Goal: Task Accomplishment & Management: Manage account settings

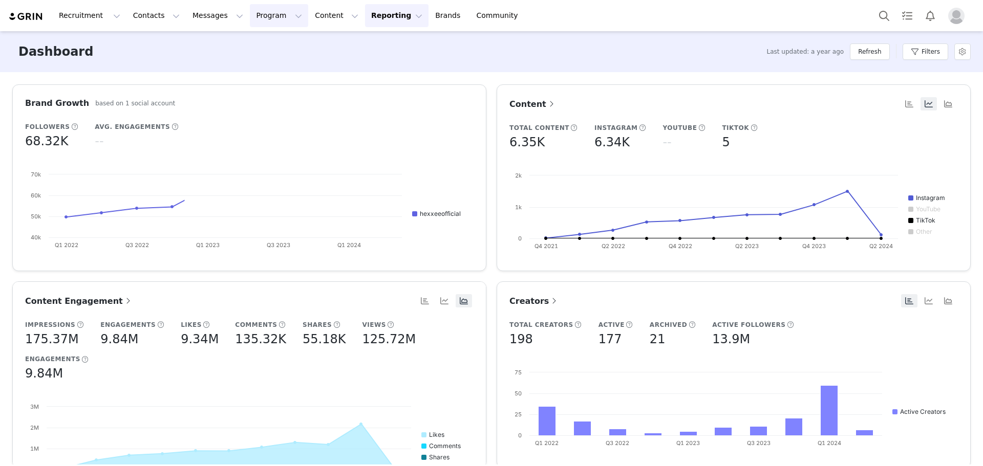
click at [250, 11] on button "Program Program" at bounding box center [279, 15] width 58 height 23
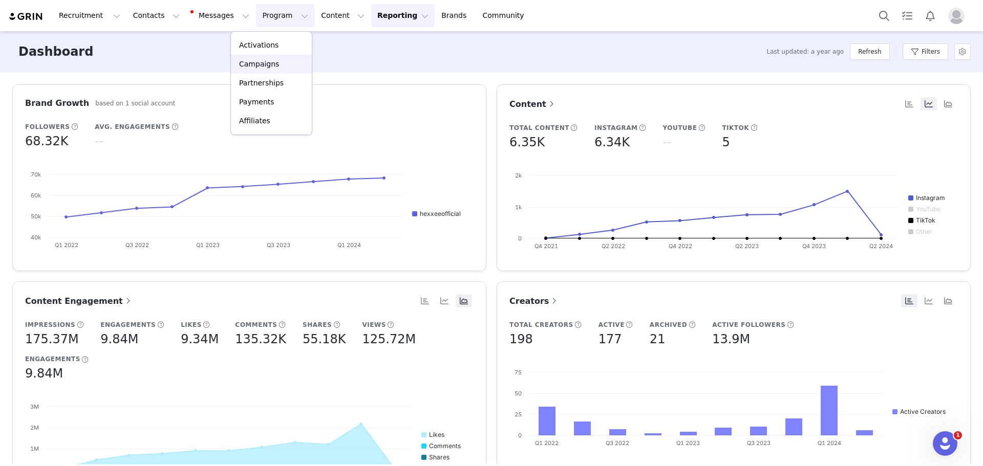
click at [243, 66] on p "Campaigns" at bounding box center [259, 64] width 40 height 11
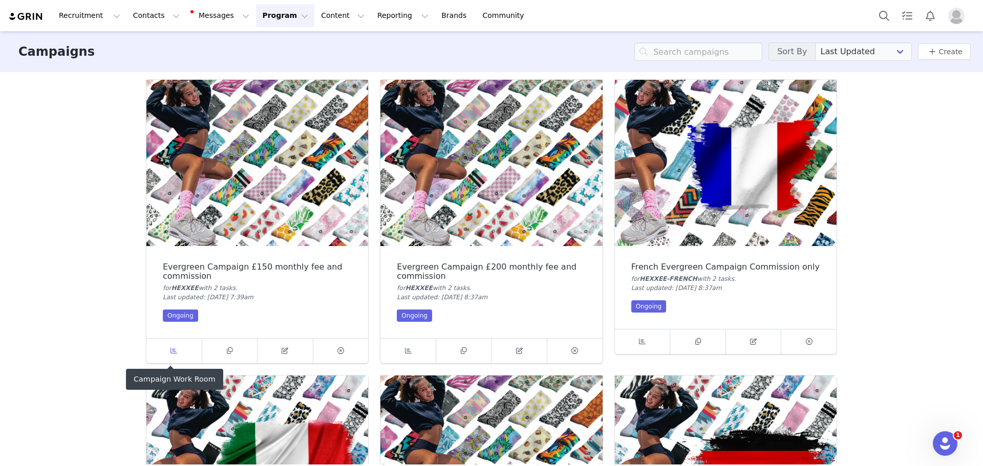
click at [163, 354] on link at bounding box center [174, 351] width 56 height 25
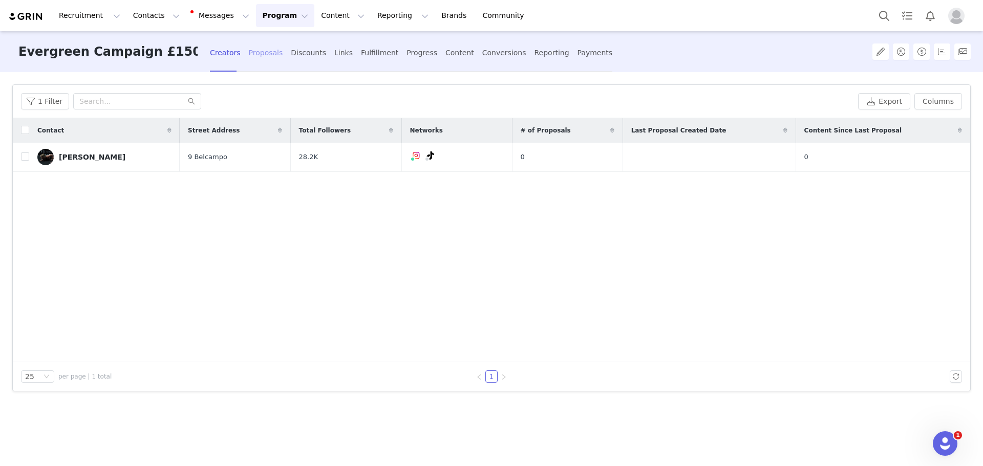
click at [272, 52] on div "Proposals" at bounding box center [266, 52] width 34 height 27
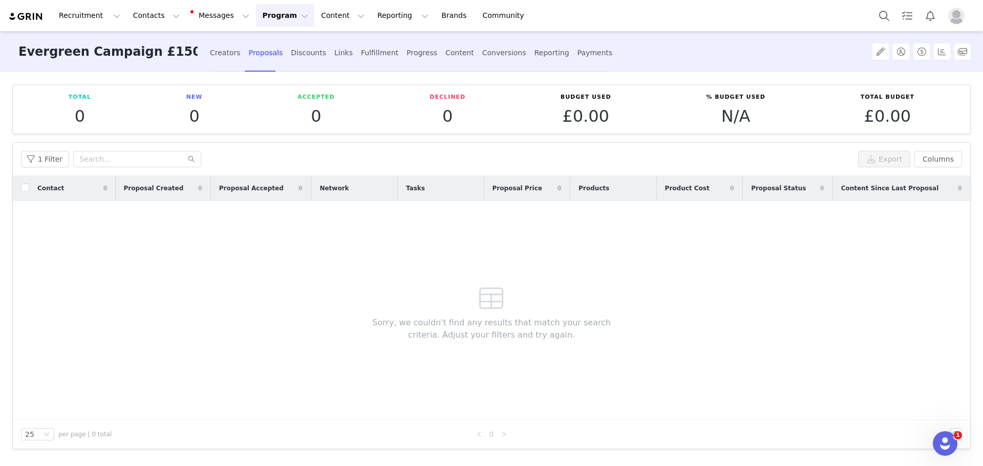
click at [262, 20] on button "Program Program" at bounding box center [285, 15] width 58 height 23
click at [246, 66] on p "Campaigns" at bounding box center [259, 64] width 40 height 11
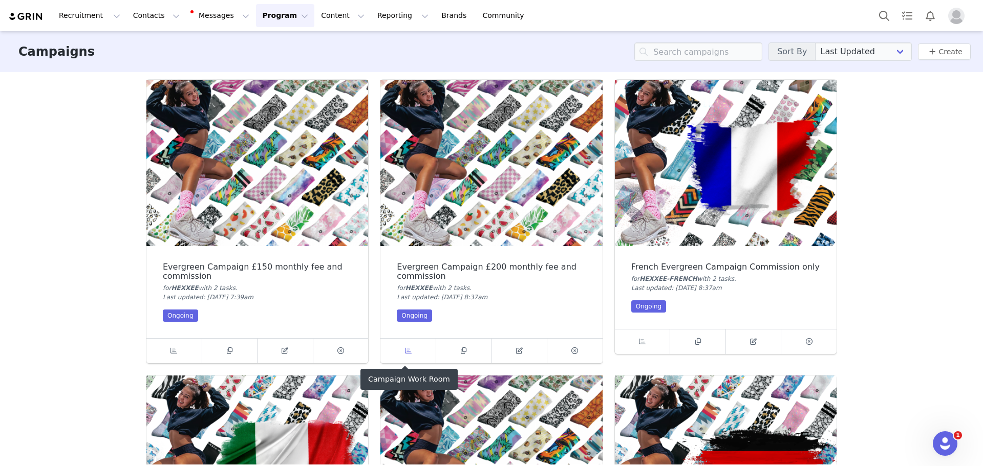
click at [406, 350] on icon at bounding box center [408, 351] width 7 height 7
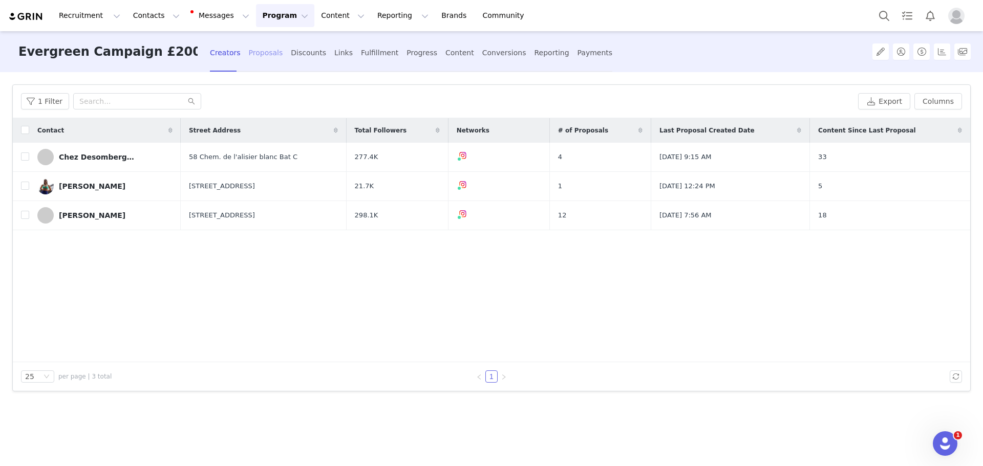
click at [271, 55] on div "Proposals" at bounding box center [266, 52] width 34 height 27
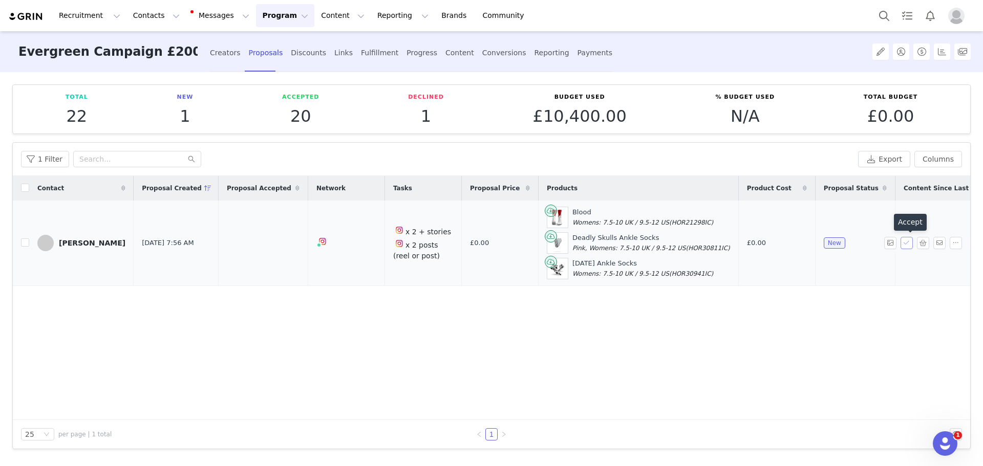
click at [902, 246] on button "button" at bounding box center [906, 243] width 12 height 12
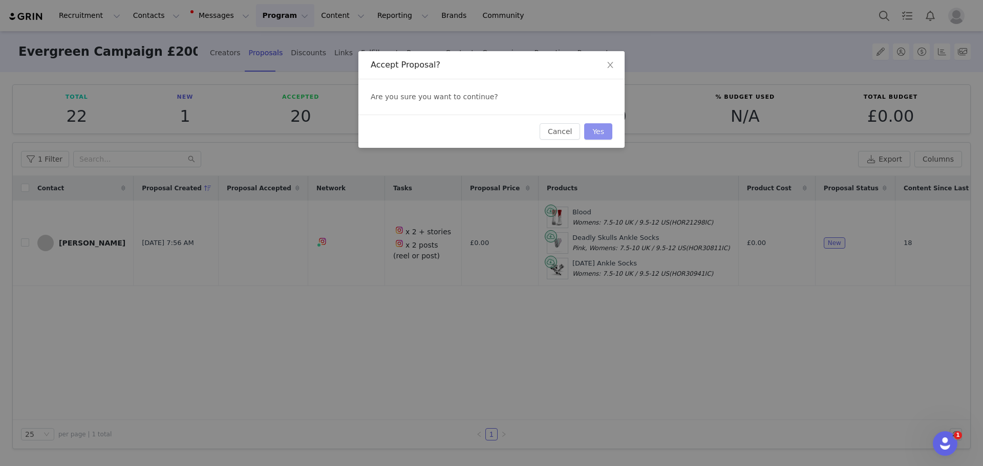
click at [601, 132] on button "Yes" at bounding box center [598, 131] width 28 height 16
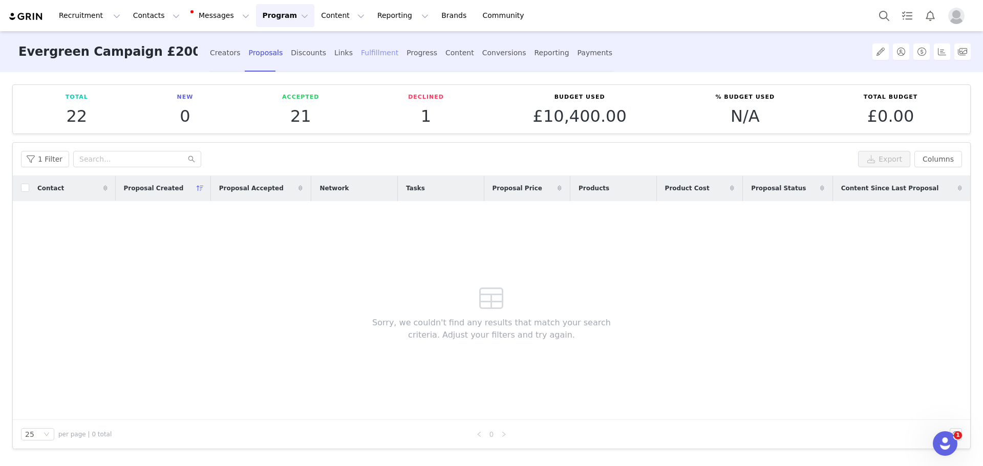
click at [367, 57] on div "Fulfillment" at bounding box center [379, 52] width 37 height 27
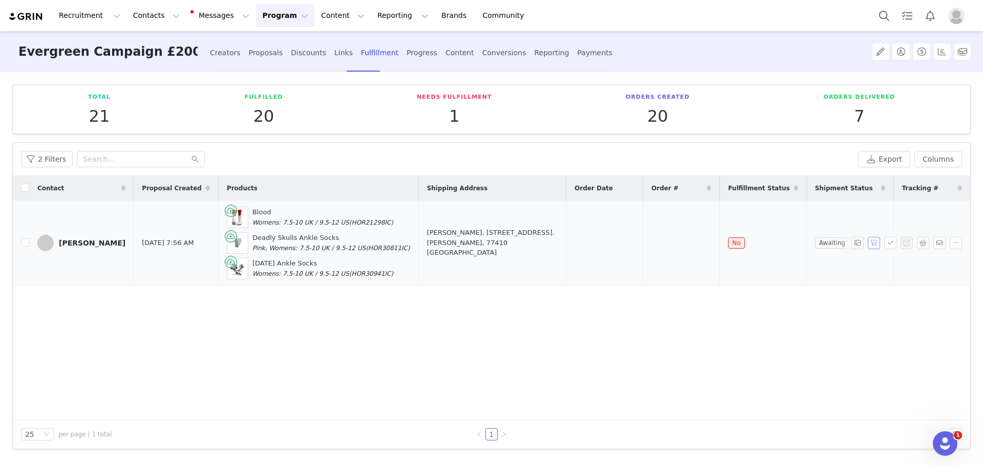
click at [873, 246] on button "button" at bounding box center [874, 243] width 12 height 12
click at [258, 16] on button "Program Program" at bounding box center [285, 15] width 58 height 23
click at [276, 58] on link "Campaigns" at bounding box center [271, 64] width 81 height 19
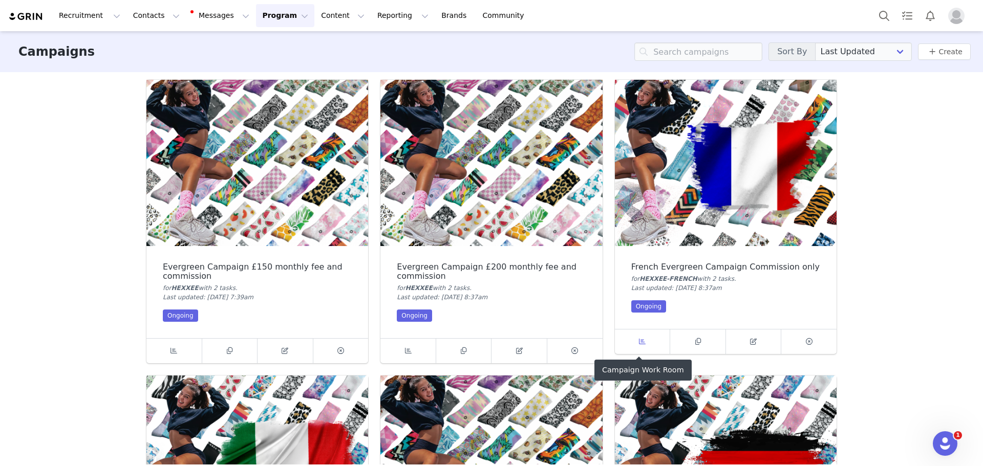
click at [651, 334] on link at bounding box center [643, 342] width 56 height 25
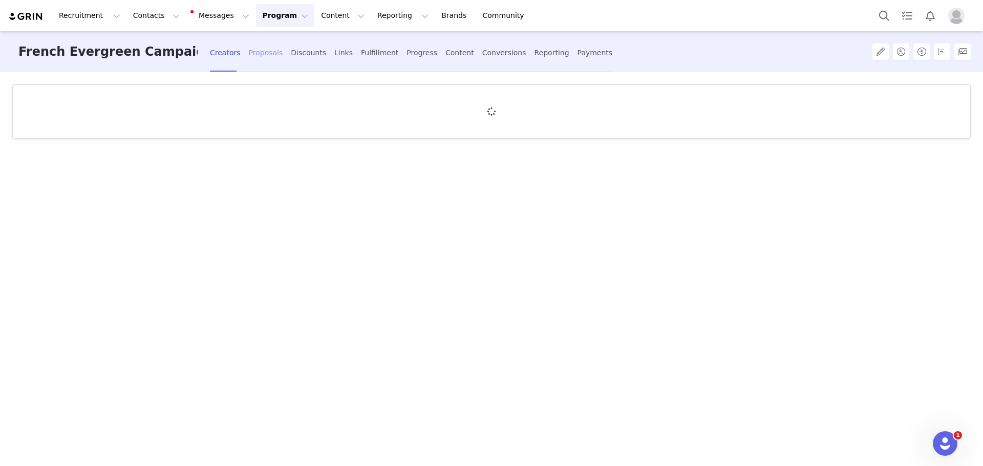
click at [266, 56] on div "Proposals" at bounding box center [266, 52] width 34 height 27
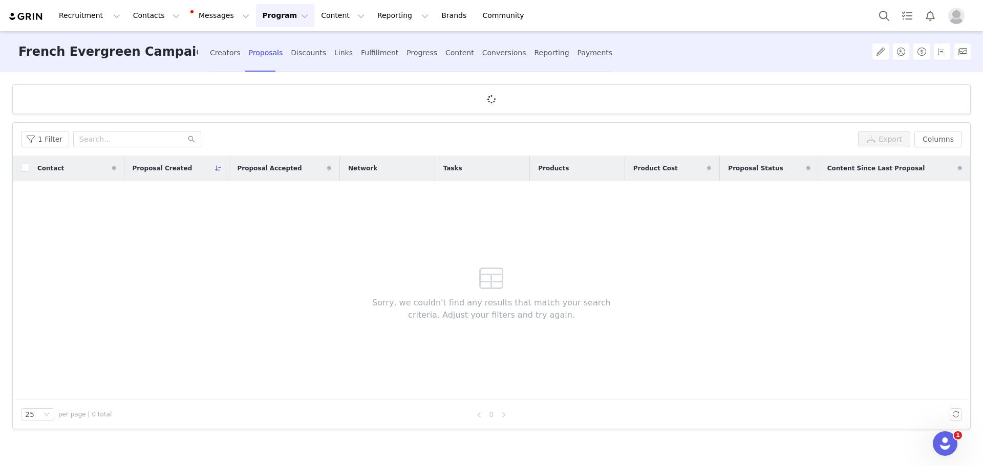
click at [261, 14] on button "Program Program" at bounding box center [285, 15] width 58 height 23
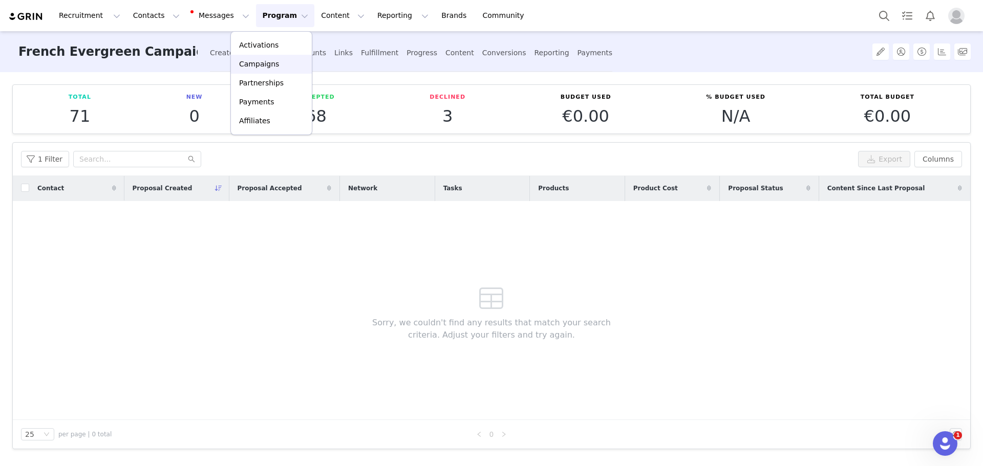
click at [267, 72] on link "Campaigns" at bounding box center [271, 64] width 81 height 19
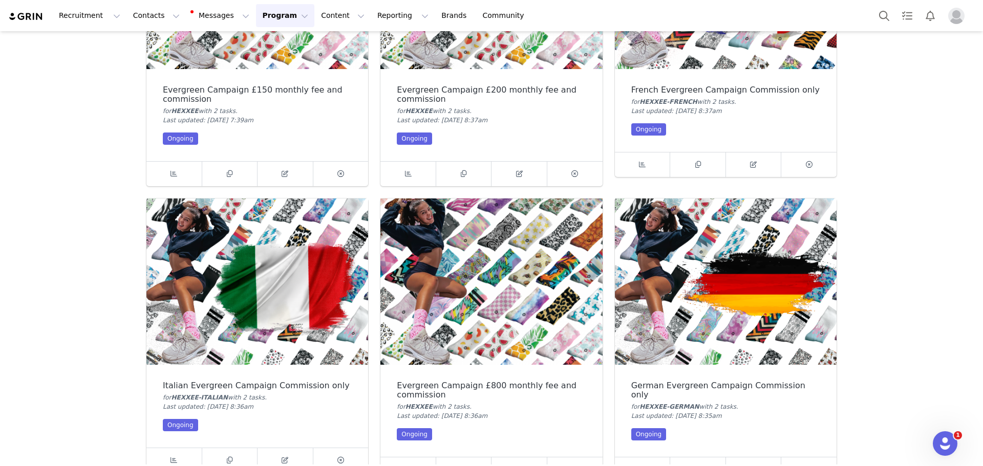
scroll to position [256, 0]
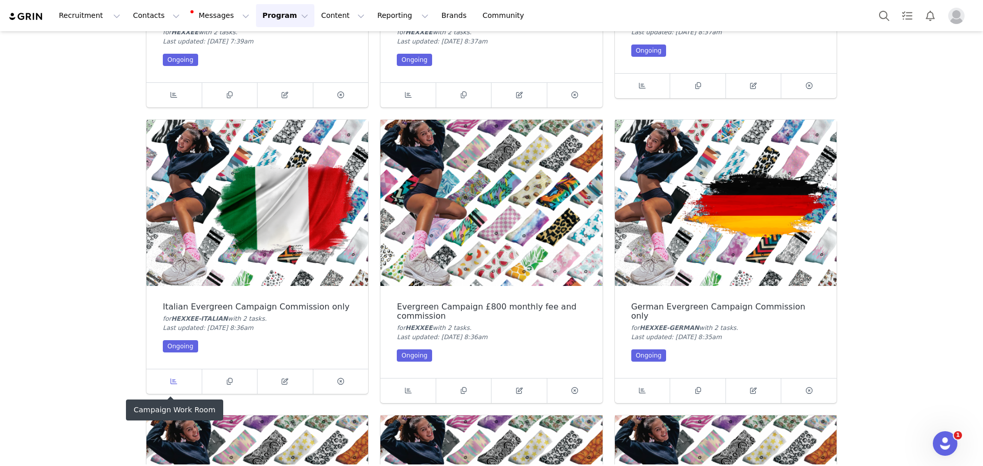
click at [173, 381] on icon at bounding box center [173, 381] width 7 height 7
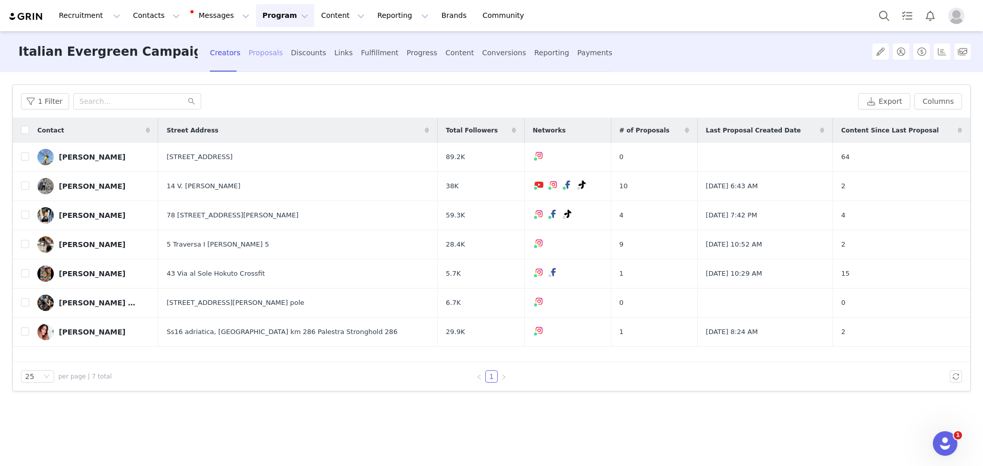
click at [271, 51] on div "Proposals" at bounding box center [266, 52] width 34 height 27
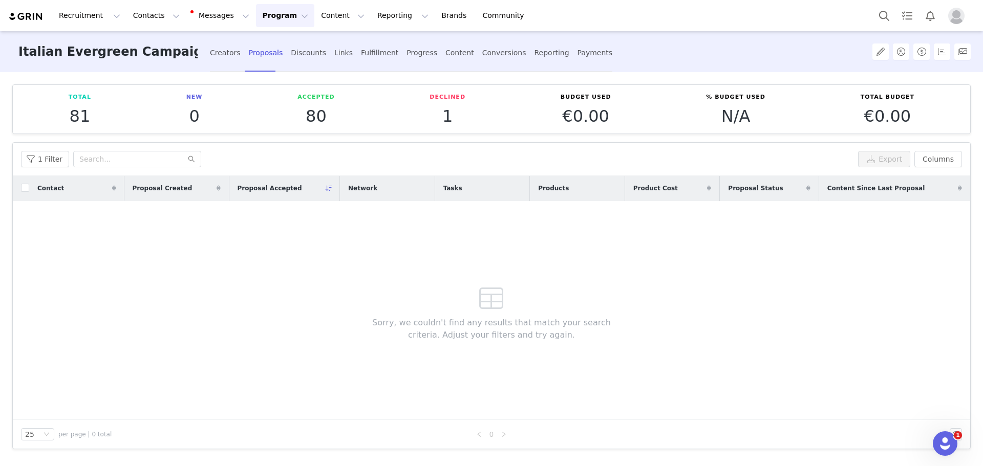
click at [275, 20] on button "Program Program" at bounding box center [285, 15] width 58 height 23
click at [279, 63] on div "Campaigns" at bounding box center [271, 64] width 69 height 11
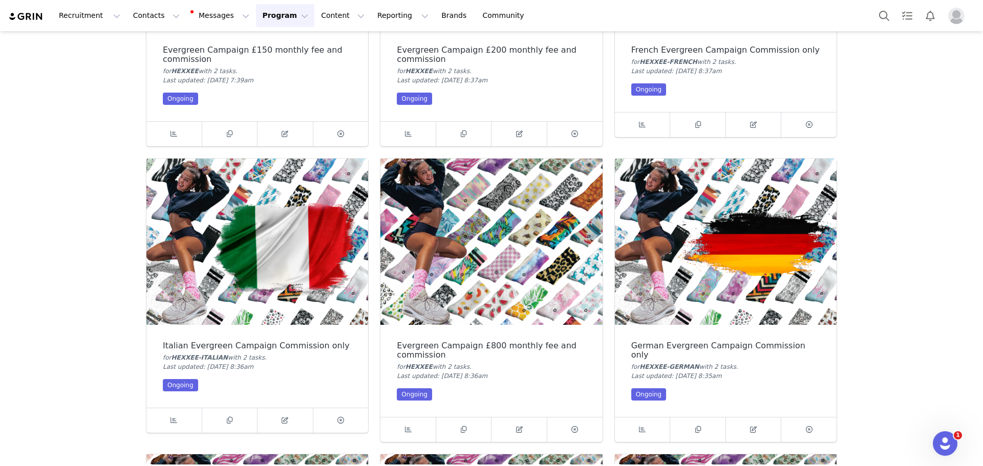
scroll to position [307, 0]
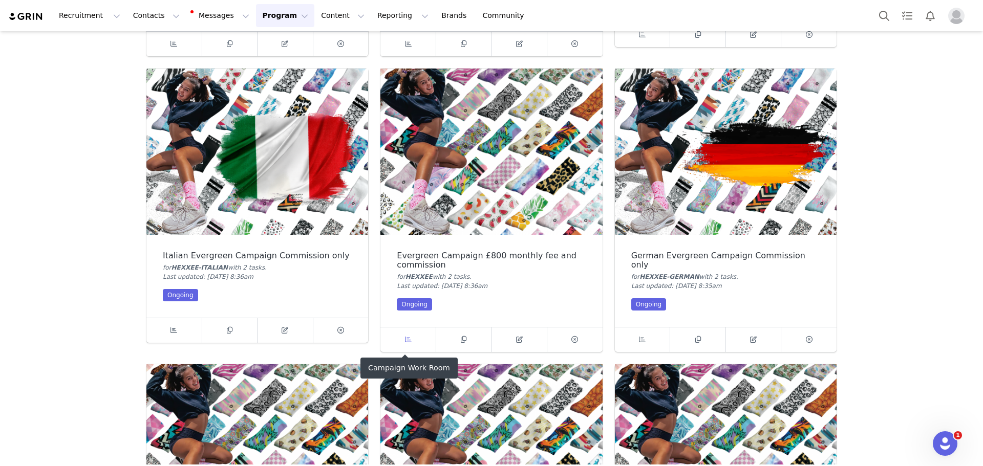
click at [400, 331] on link at bounding box center [408, 340] width 56 height 25
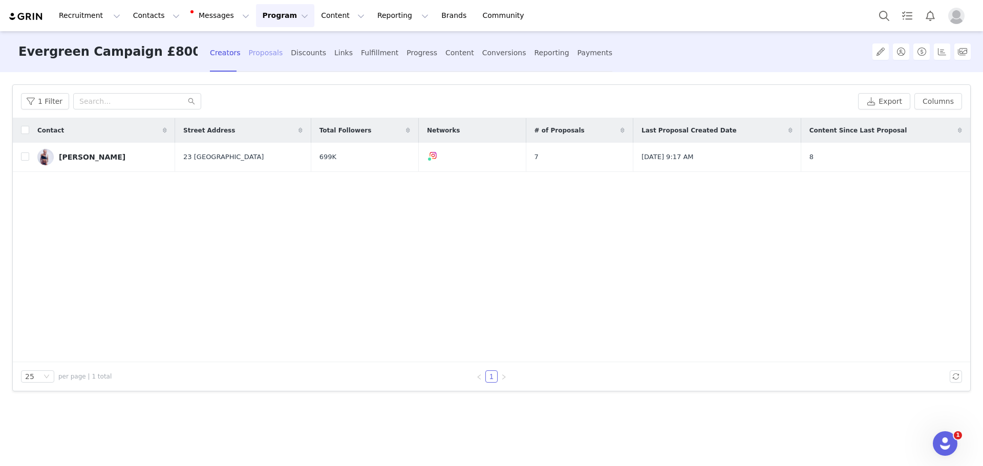
click at [258, 62] on div "Proposals" at bounding box center [266, 52] width 34 height 27
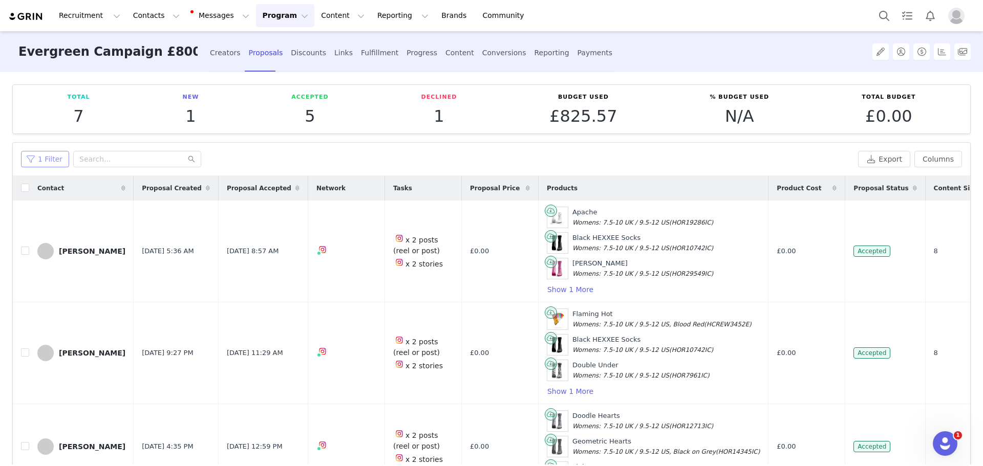
click at [35, 157] on button "1 Filter" at bounding box center [45, 159] width 48 height 16
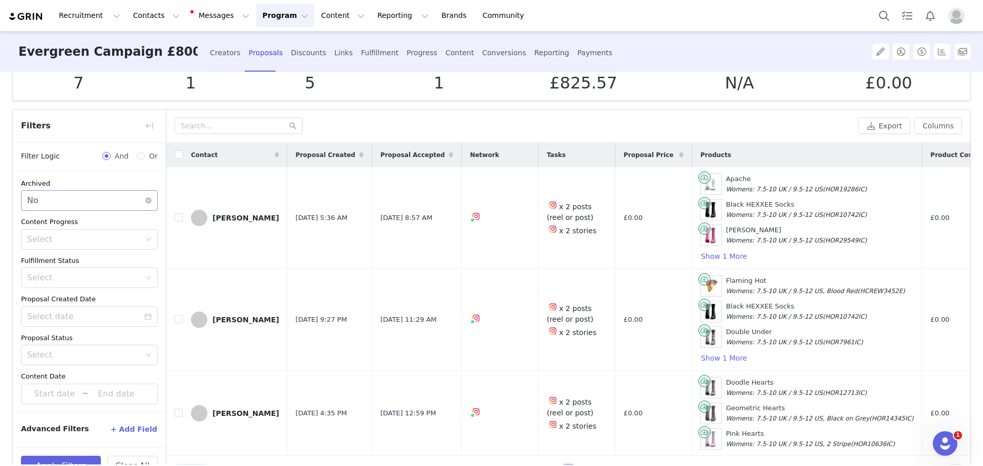
scroll to position [66, 0]
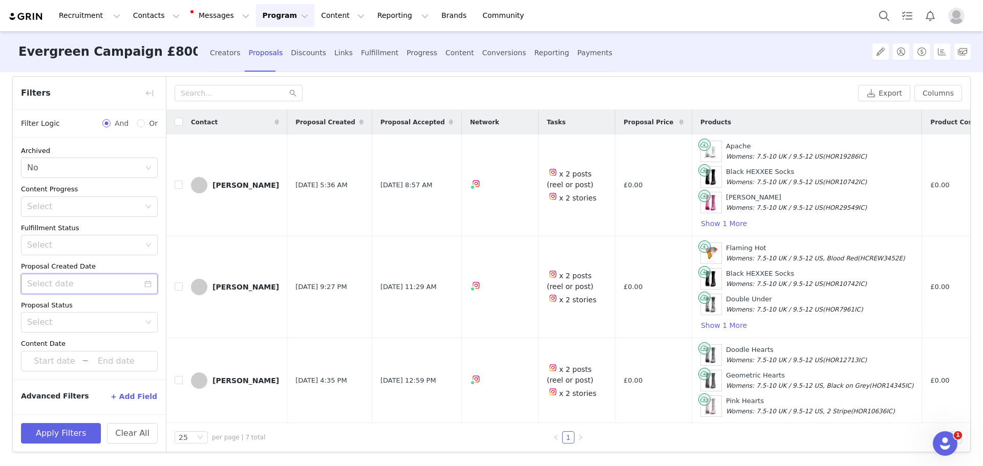
click at [69, 284] on input at bounding box center [89, 284] width 137 height 20
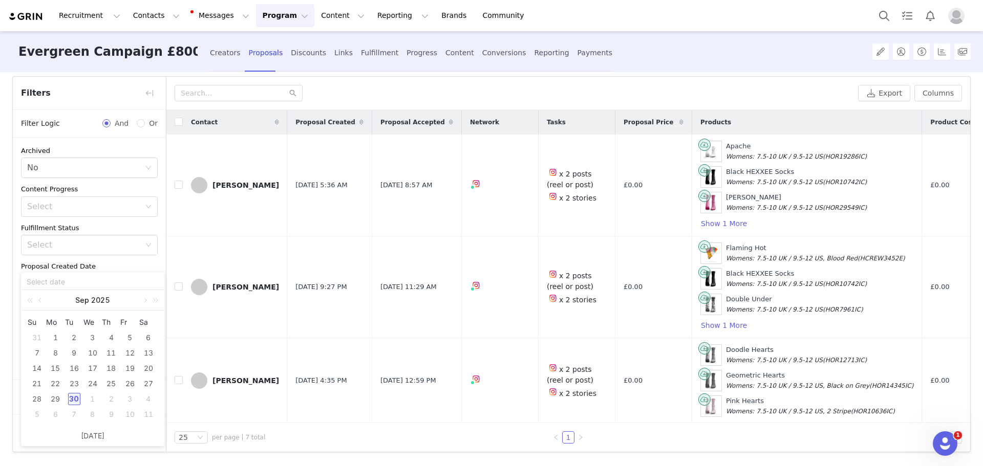
click at [91, 275] on div at bounding box center [92, 281] width 142 height 17
click at [96, 247] on div "Select" at bounding box center [83, 245] width 113 height 10
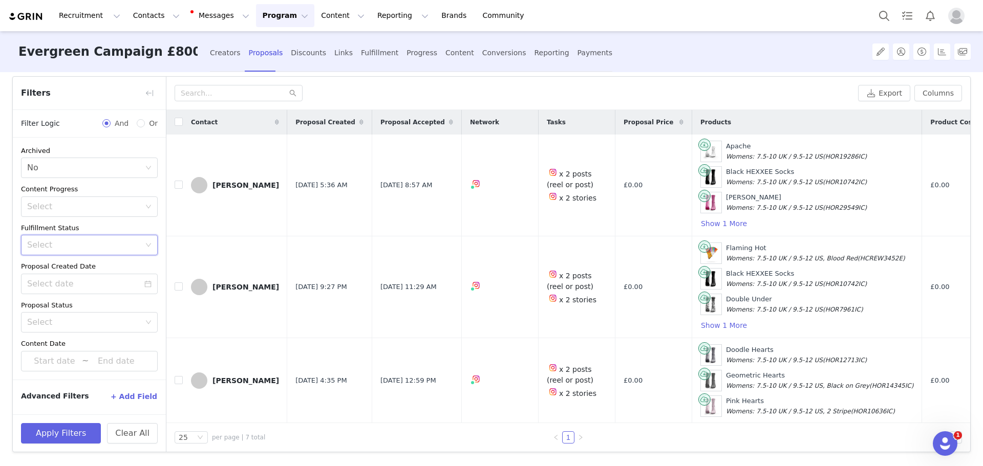
click at [100, 229] on div "Fulfillment Status" at bounding box center [89, 228] width 137 height 10
click at [100, 324] on div "Select" at bounding box center [83, 322] width 113 height 10
click at [57, 347] on li "New" at bounding box center [89, 345] width 137 height 16
click at [66, 425] on button "Apply Filters" at bounding box center [61, 433] width 80 height 20
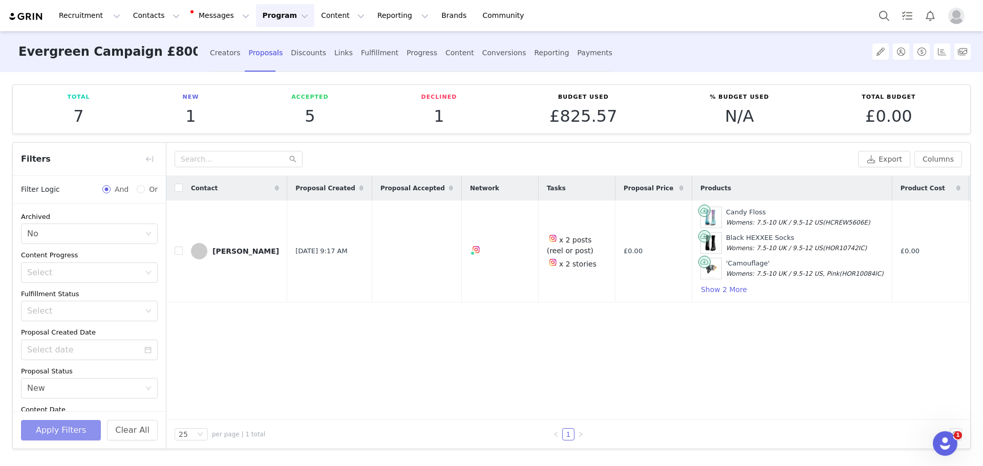
scroll to position [0, 0]
click at [906, 250] on button "button" at bounding box center [906, 251] width 12 height 12
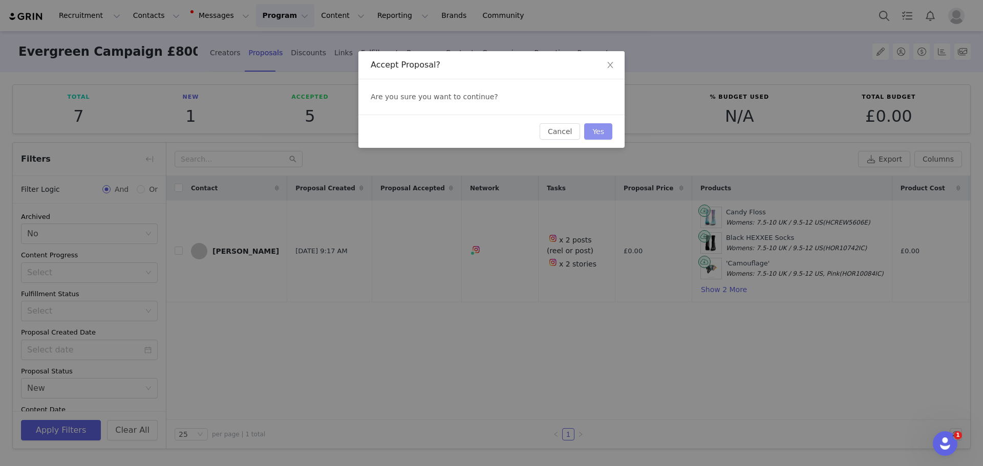
click at [601, 133] on button "Yes" at bounding box center [598, 131] width 28 height 16
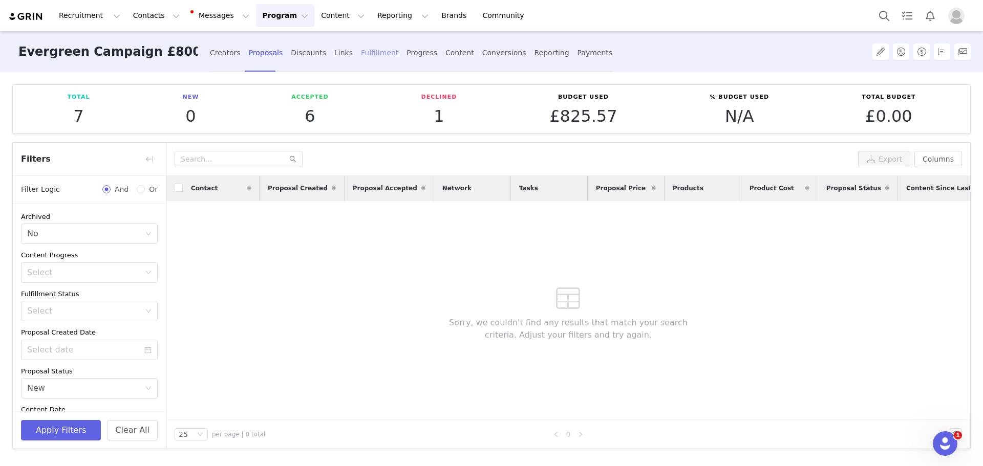
click at [376, 56] on div "Fulfillment" at bounding box center [379, 52] width 37 height 27
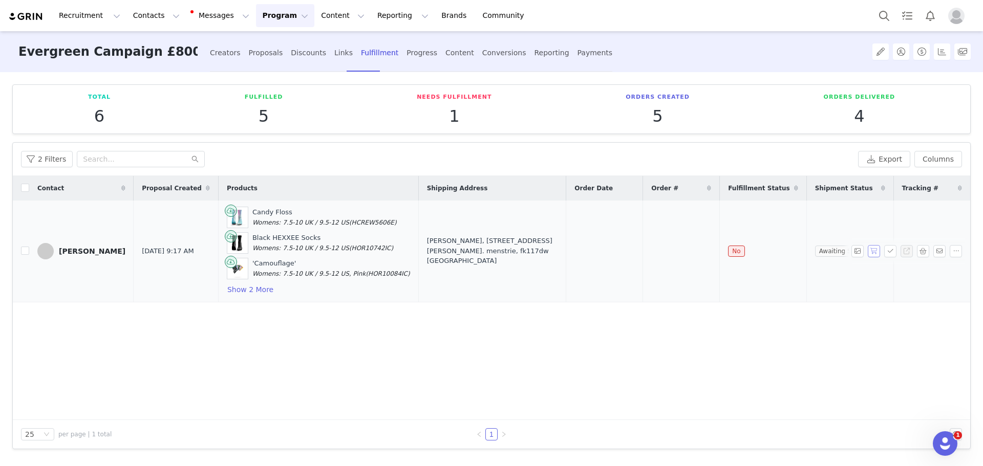
click at [869, 250] on button "button" at bounding box center [874, 251] width 12 height 12
click at [266, 19] on button "Program Program" at bounding box center [285, 15] width 58 height 23
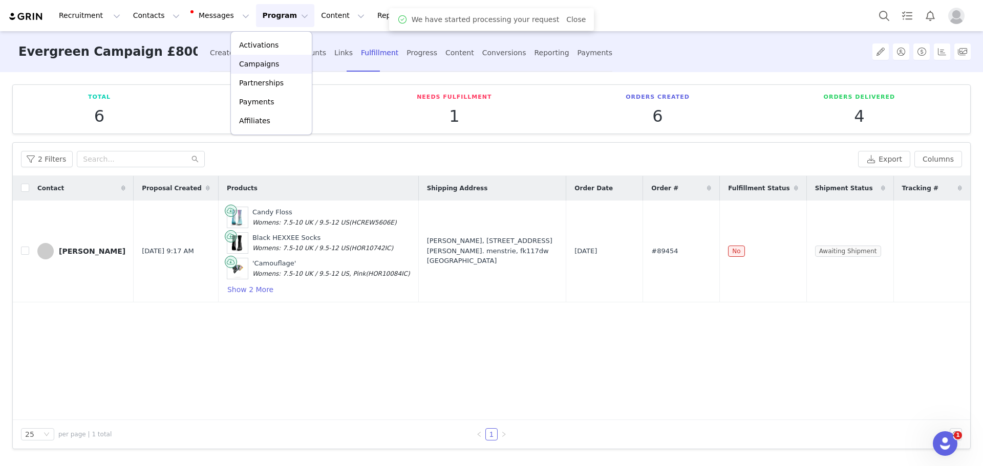
click at [279, 66] on div "Campaigns" at bounding box center [271, 64] width 69 height 11
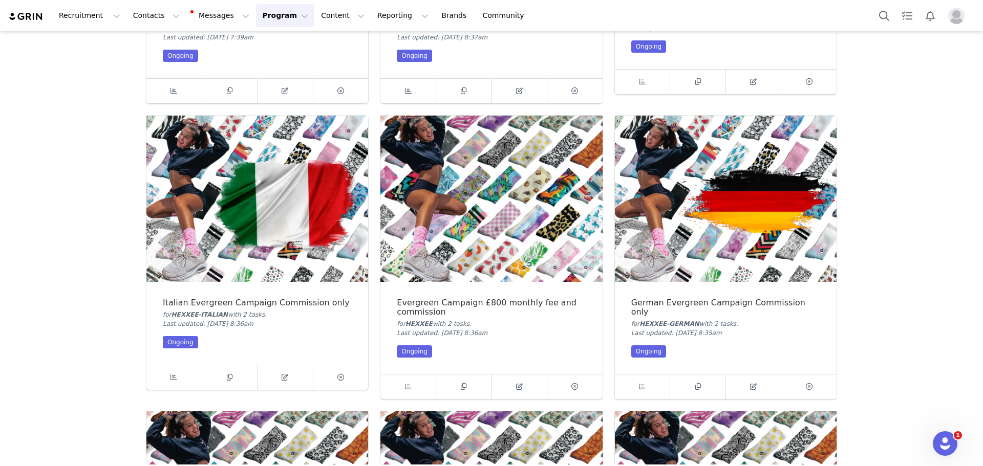
scroll to position [358, 0]
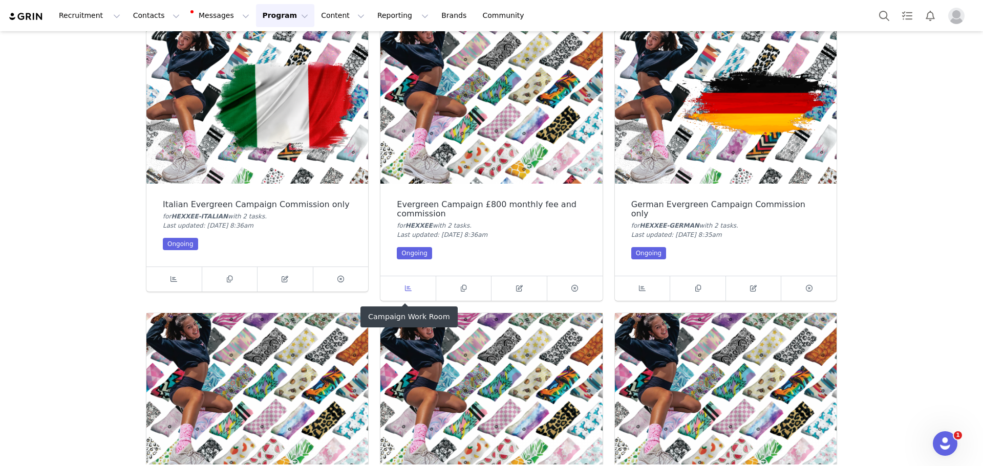
click at [412, 279] on link at bounding box center [408, 288] width 56 height 25
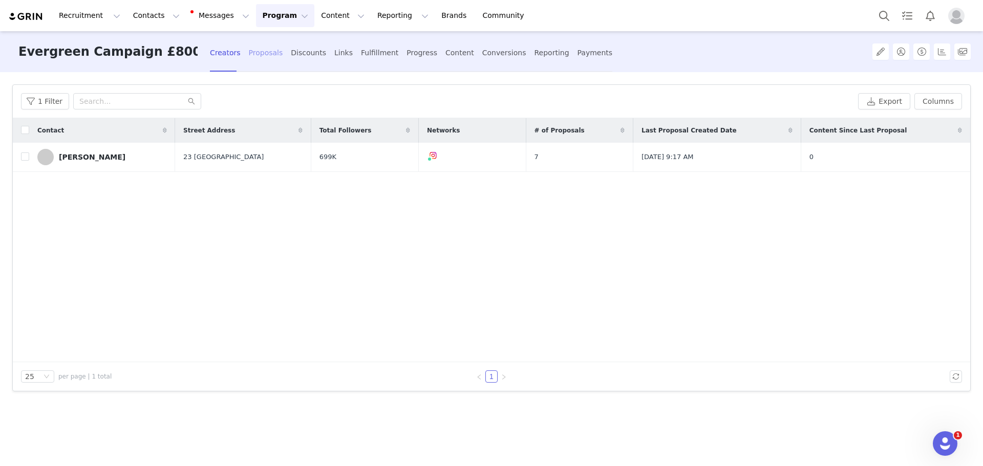
click at [260, 54] on div "Proposals" at bounding box center [266, 52] width 34 height 27
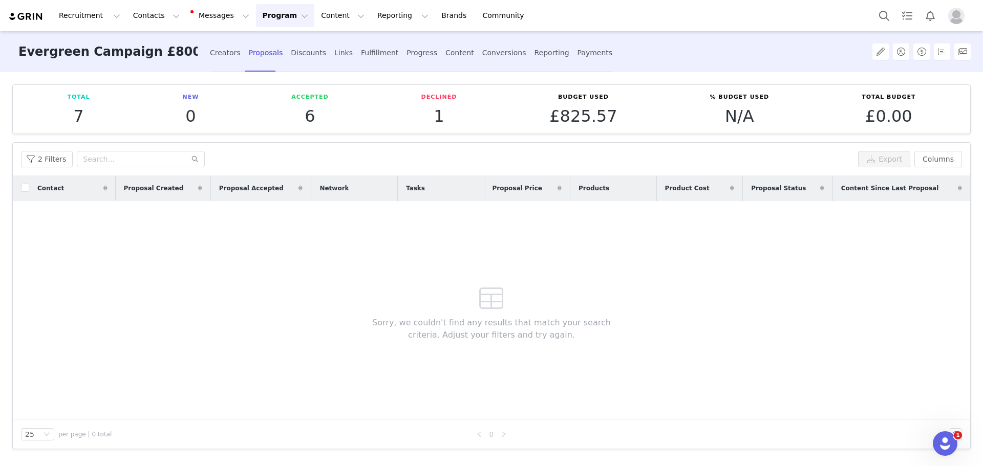
click at [256, 18] on button "Program Program" at bounding box center [285, 15] width 58 height 23
click at [257, 61] on p "Campaigns" at bounding box center [259, 64] width 40 height 11
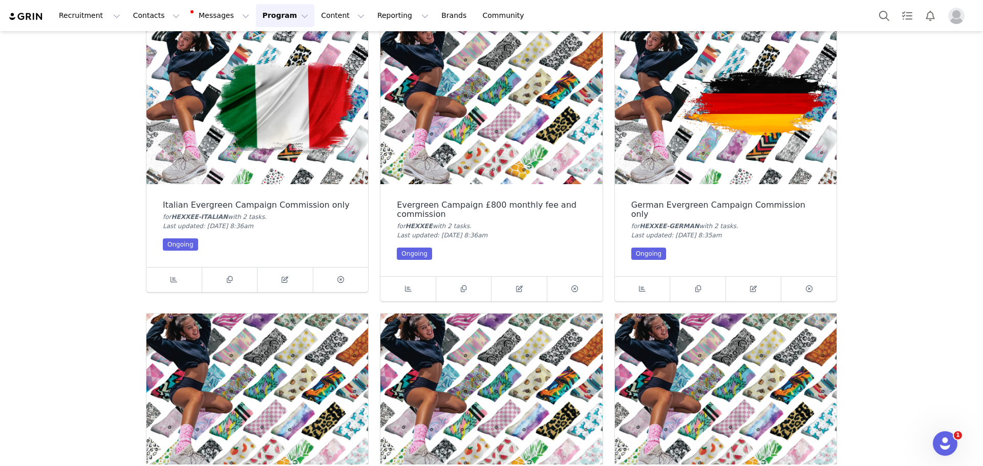
scroll to position [358, 0]
click at [644, 288] on link at bounding box center [643, 288] width 56 height 25
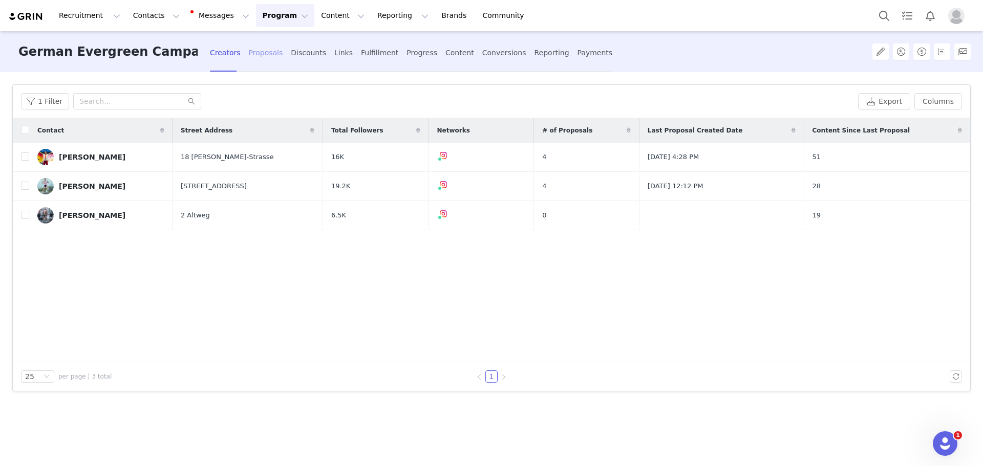
click at [264, 57] on div "Proposals" at bounding box center [266, 52] width 34 height 27
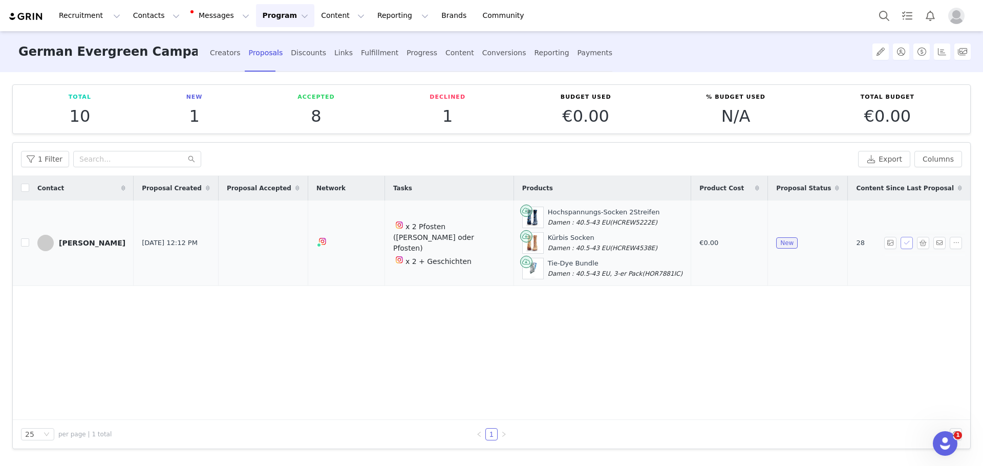
click at [902, 246] on button "button" at bounding box center [906, 243] width 12 height 12
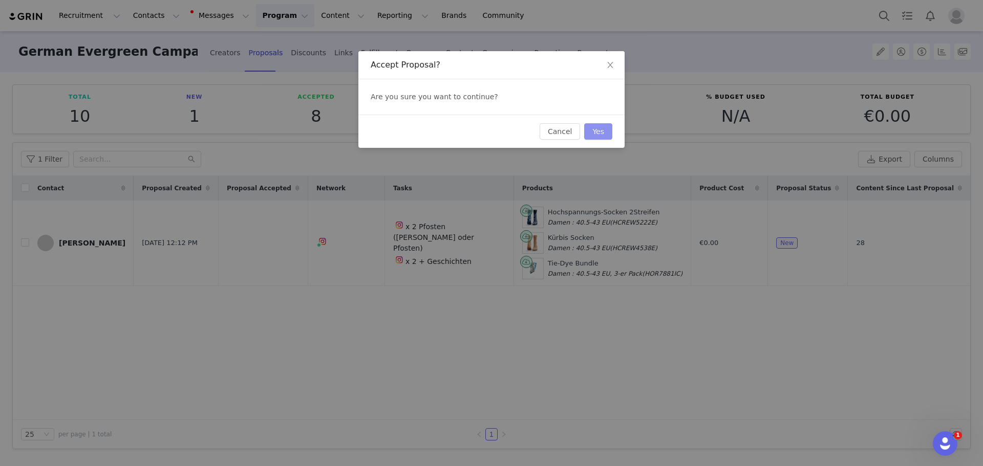
click at [601, 132] on button "Yes" at bounding box center [598, 131] width 28 height 16
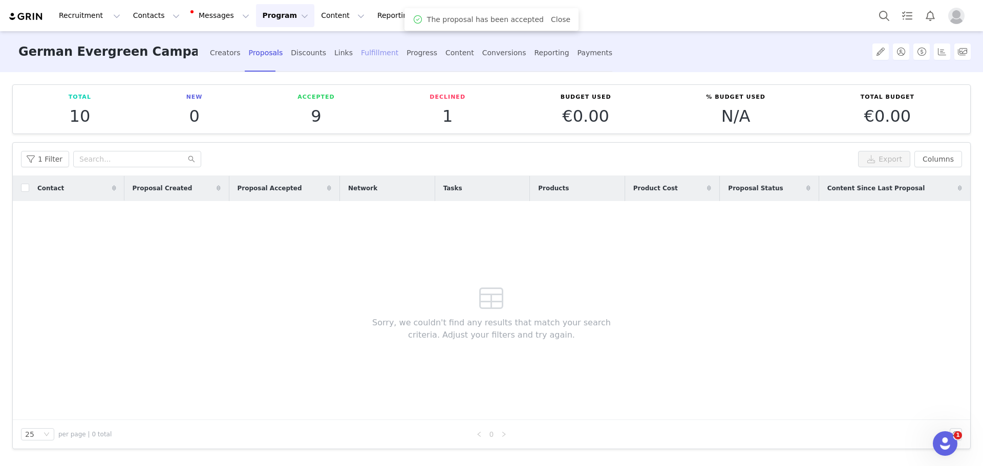
click at [361, 57] on div "Fulfillment" at bounding box center [379, 52] width 37 height 27
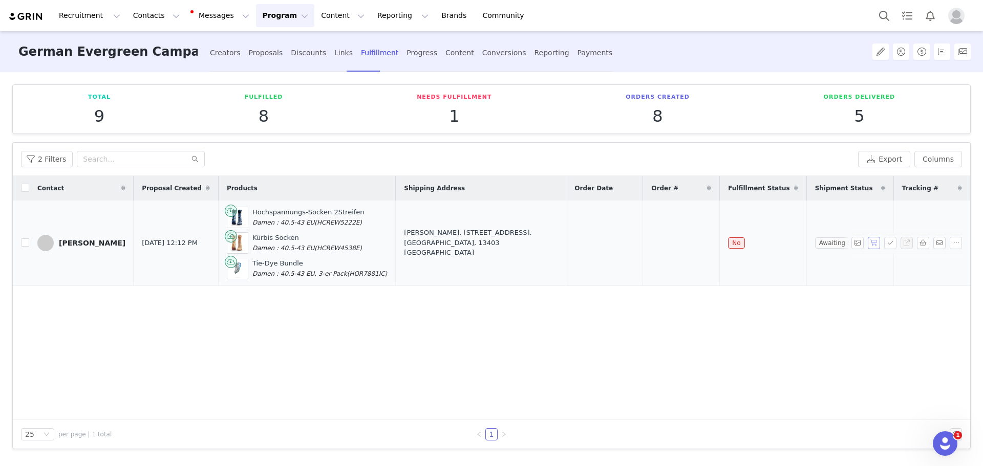
click at [875, 245] on button "button" at bounding box center [874, 243] width 12 height 12
click at [259, 23] on button "Program Program" at bounding box center [285, 15] width 58 height 23
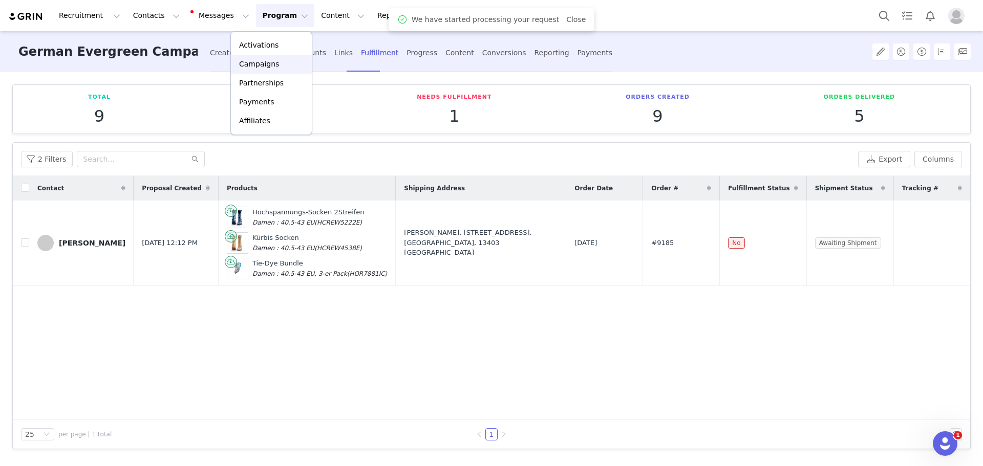
click at [291, 66] on div "Campaigns" at bounding box center [271, 64] width 69 height 11
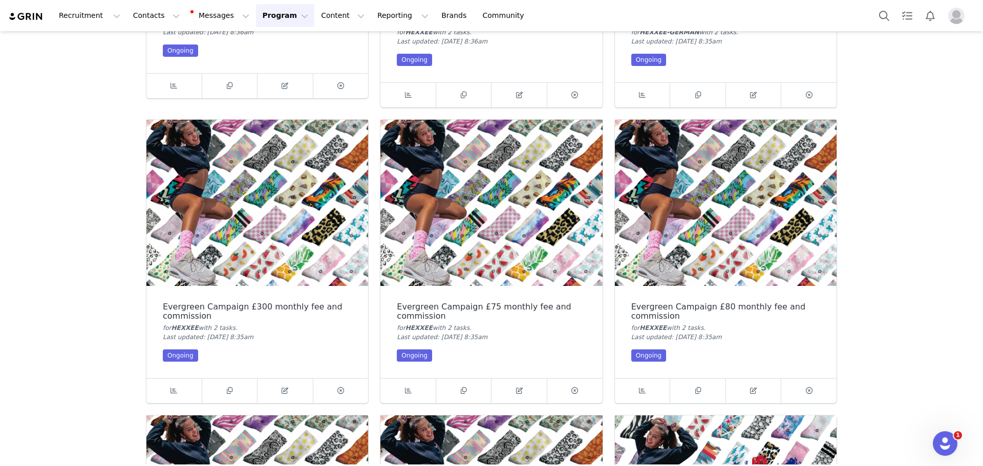
scroll to position [665, 0]
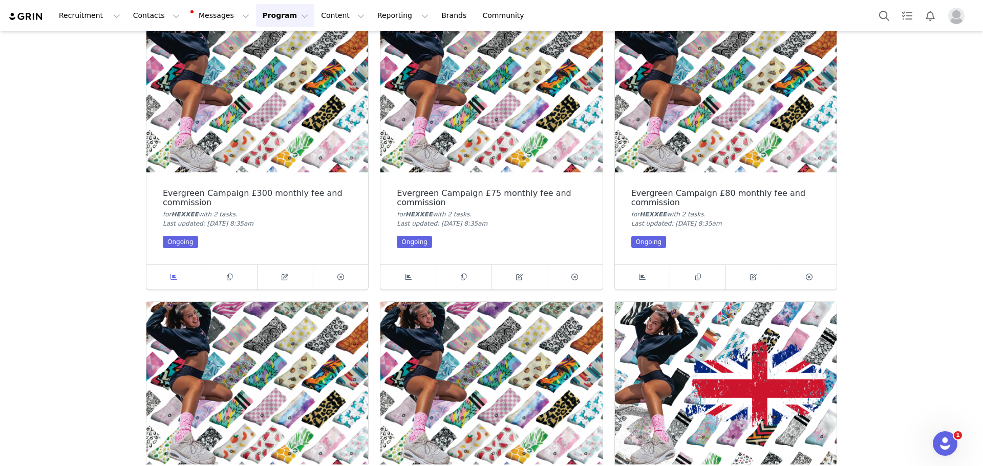
click at [173, 283] on span at bounding box center [174, 277] width 12 height 12
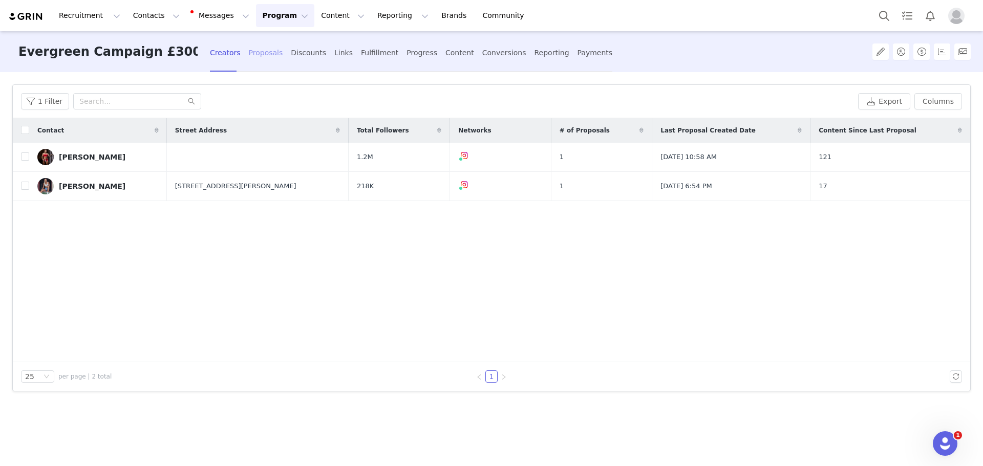
click at [267, 55] on div "Proposals" at bounding box center [266, 52] width 34 height 27
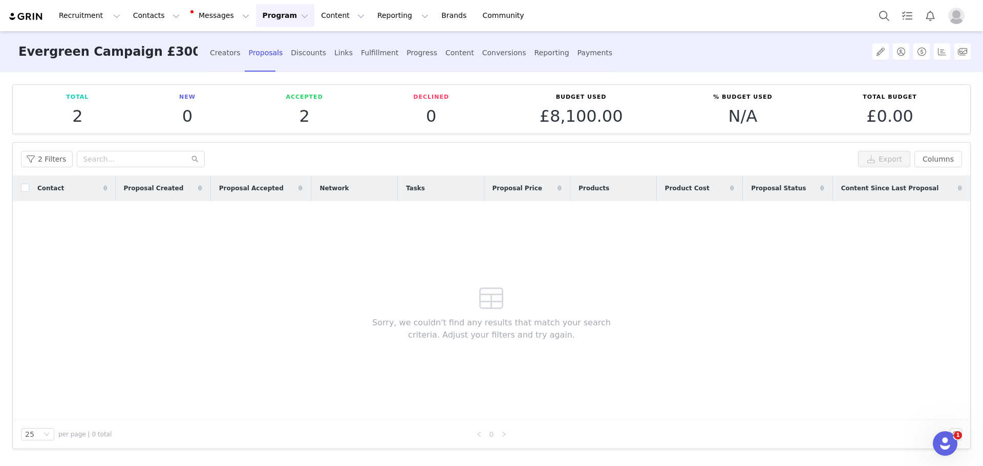
click at [256, 18] on button "Program Program" at bounding box center [285, 15] width 58 height 23
click at [257, 59] on p "Campaigns" at bounding box center [259, 64] width 40 height 11
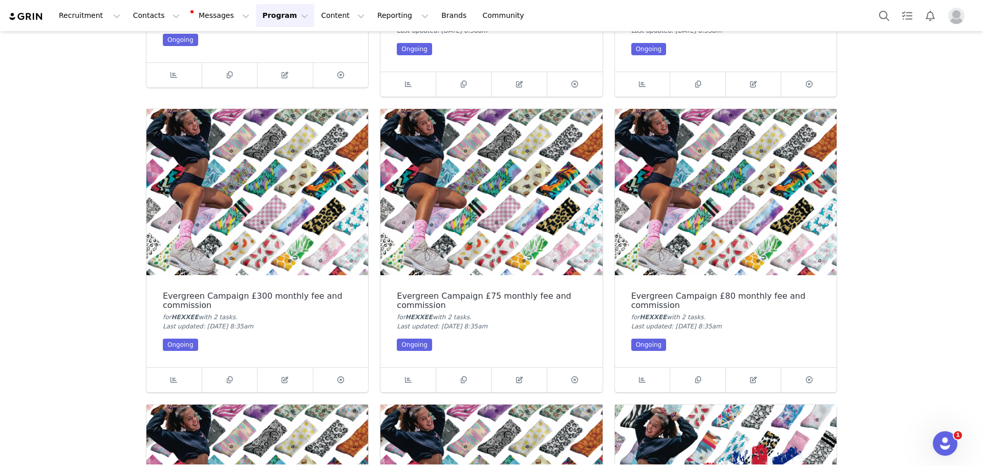
scroll to position [563, 0]
click at [418, 385] on link at bounding box center [408, 380] width 56 height 25
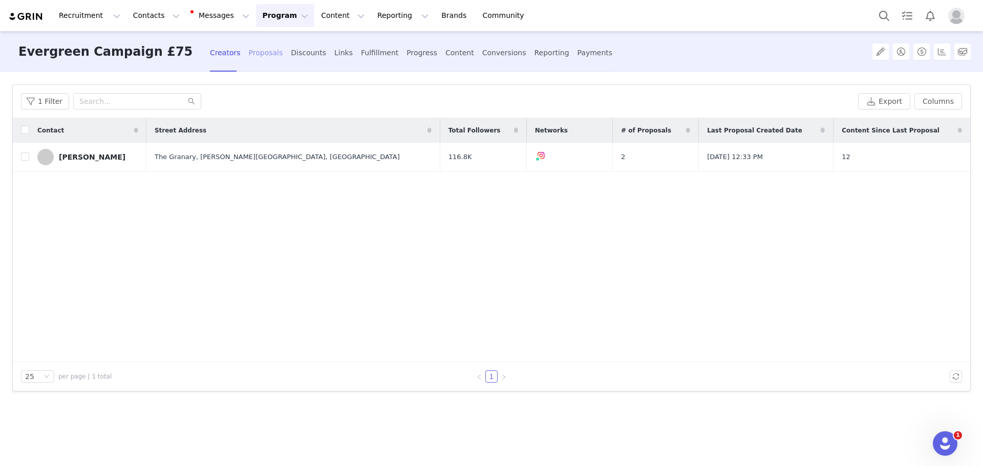
click at [271, 56] on div "Proposals" at bounding box center [266, 52] width 34 height 27
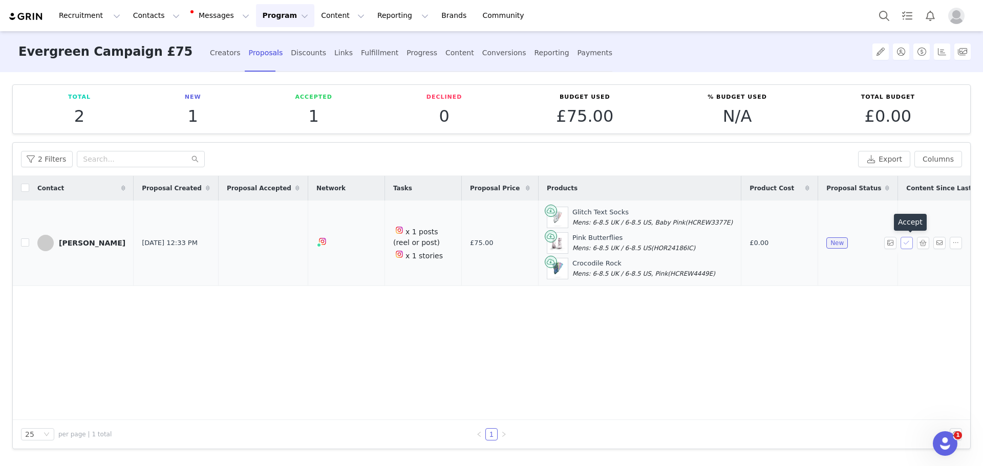
click at [909, 240] on button "button" at bounding box center [906, 243] width 12 height 12
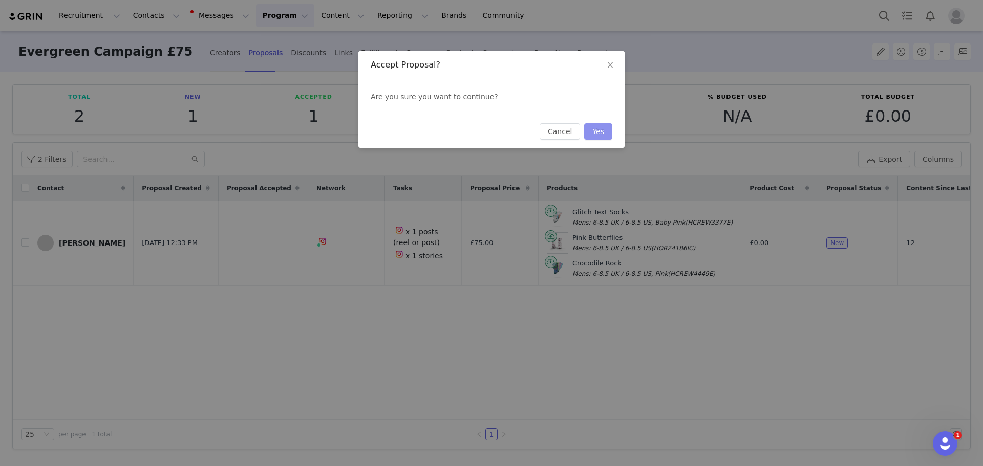
click at [607, 131] on button "Yes" at bounding box center [598, 131] width 28 height 16
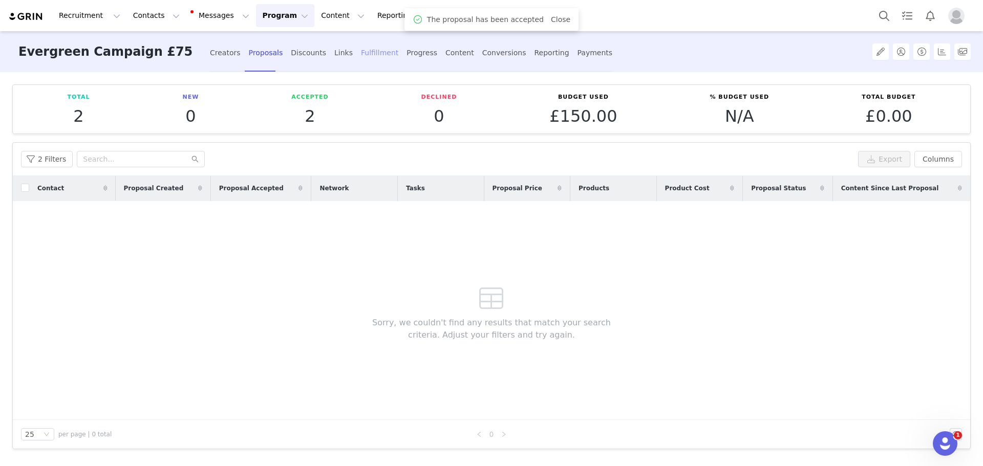
click at [365, 55] on div "Fulfillment" at bounding box center [379, 52] width 37 height 27
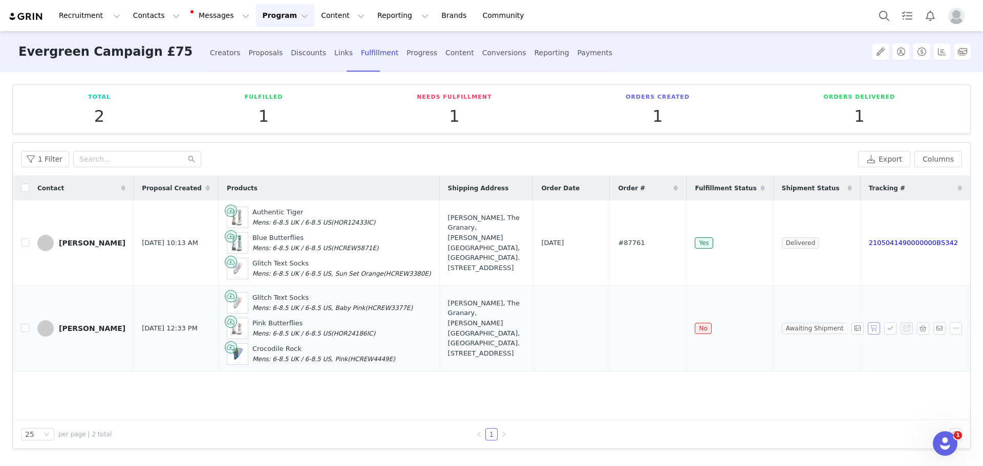
click at [873, 327] on button "button" at bounding box center [874, 328] width 12 height 12
click at [263, 15] on button "Program Program" at bounding box center [285, 15] width 58 height 23
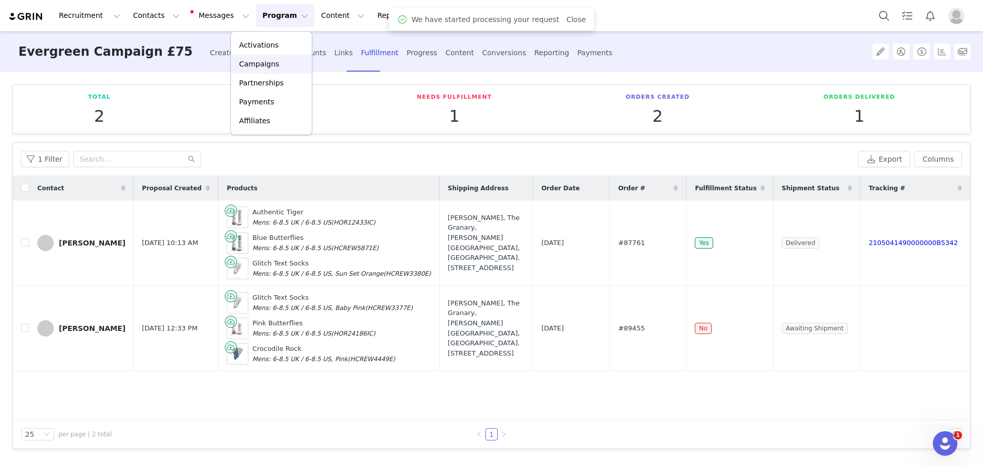
click at [291, 67] on div "Campaigns" at bounding box center [271, 64] width 69 height 11
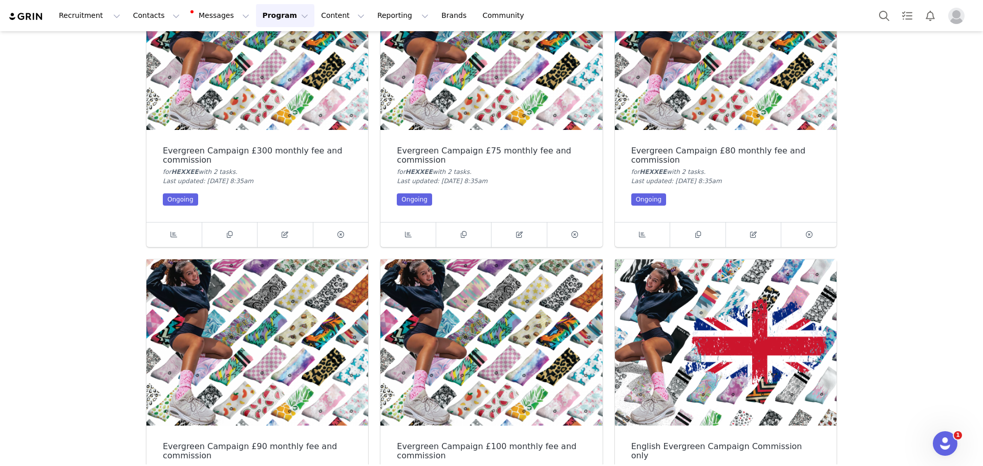
scroll to position [717, 0]
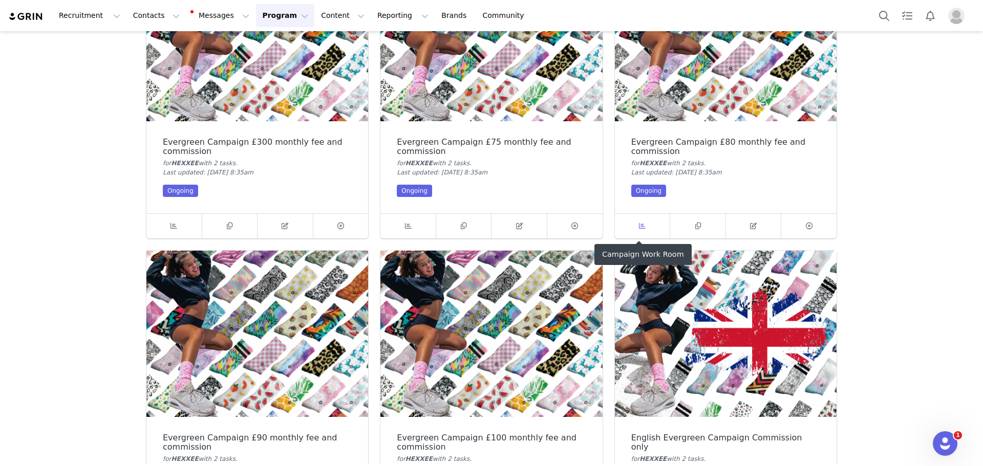
click at [643, 223] on span at bounding box center [642, 226] width 12 height 12
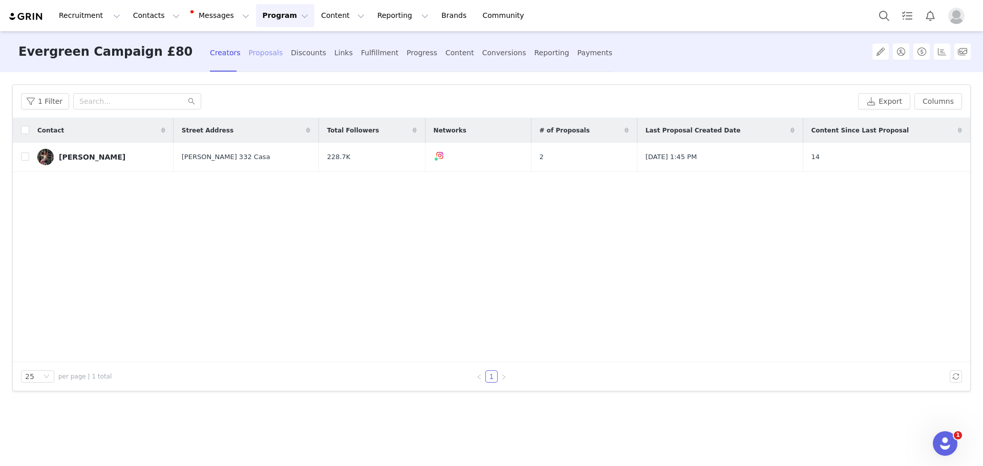
click at [260, 58] on div "Proposals" at bounding box center [266, 52] width 34 height 27
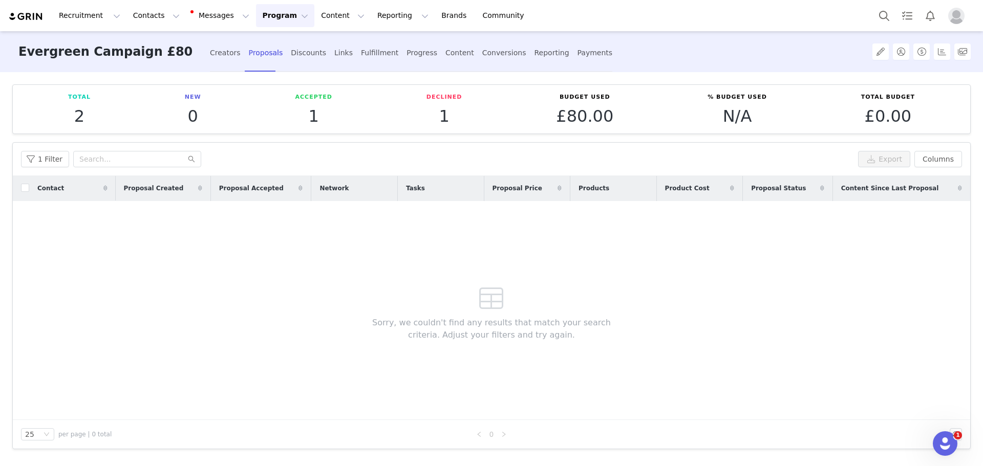
click at [264, 18] on button "Program Program" at bounding box center [285, 15] width 58 height 23
click at [270, 64] on p "Campaigns" at bounding box center [259, 64] width 40 height 11
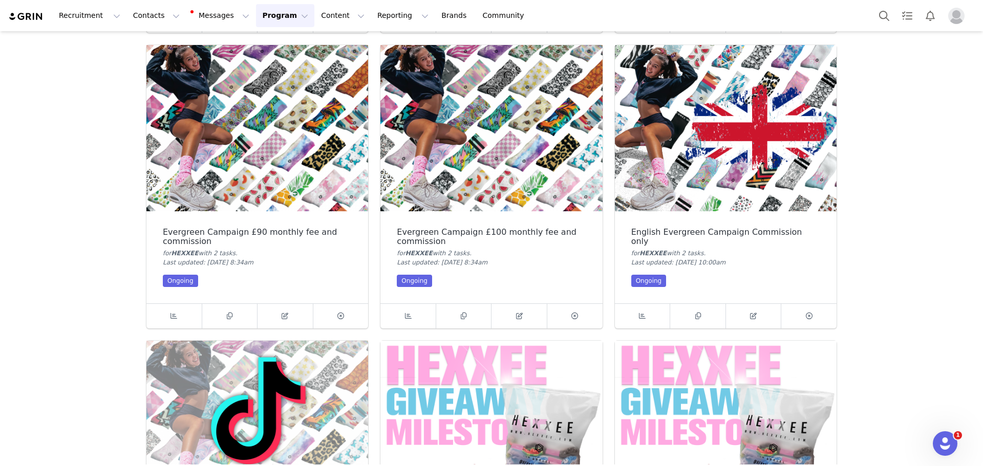
scroll to position [973, 0]
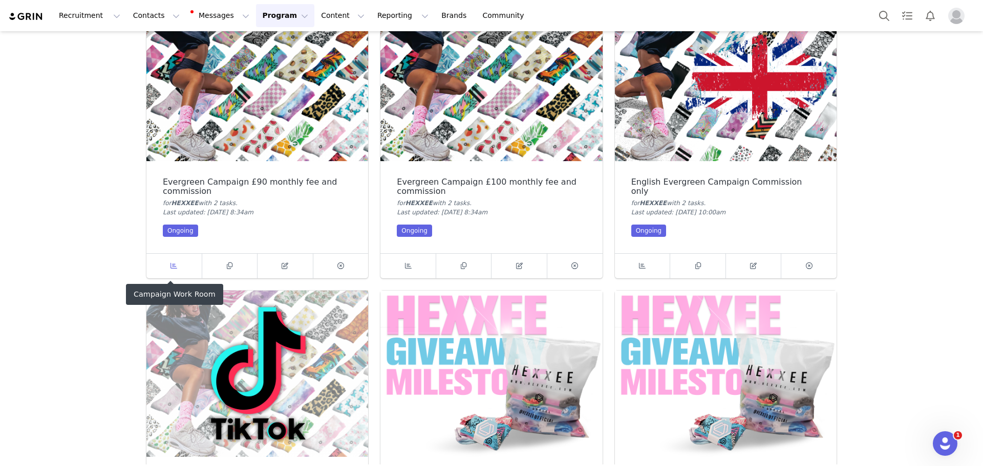
click at [183, 257] on link at bounding box center [174, 266] width 56 height 25
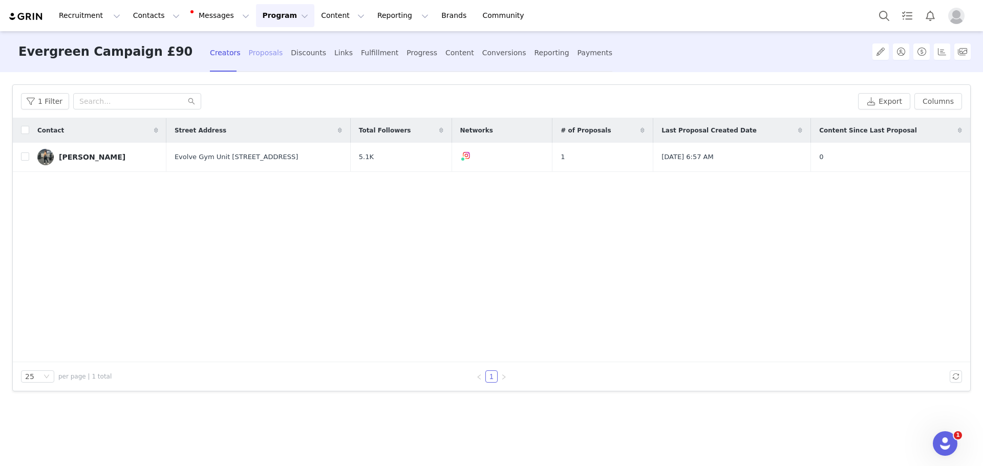
click at [273, 58] on div "Proposals" at bounding box center [266, 52] width 34 height 27
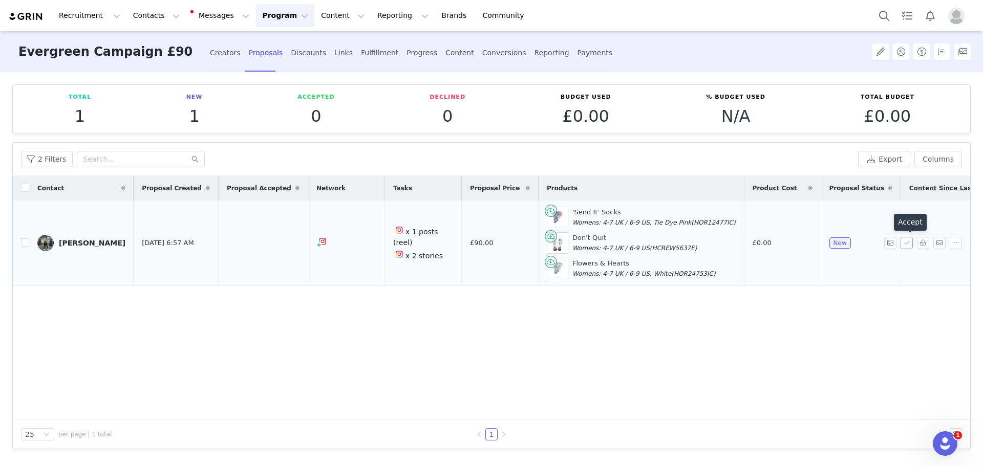
click at [905, 240] on button "button" at bounding box center [906, 243] width 12 height 12
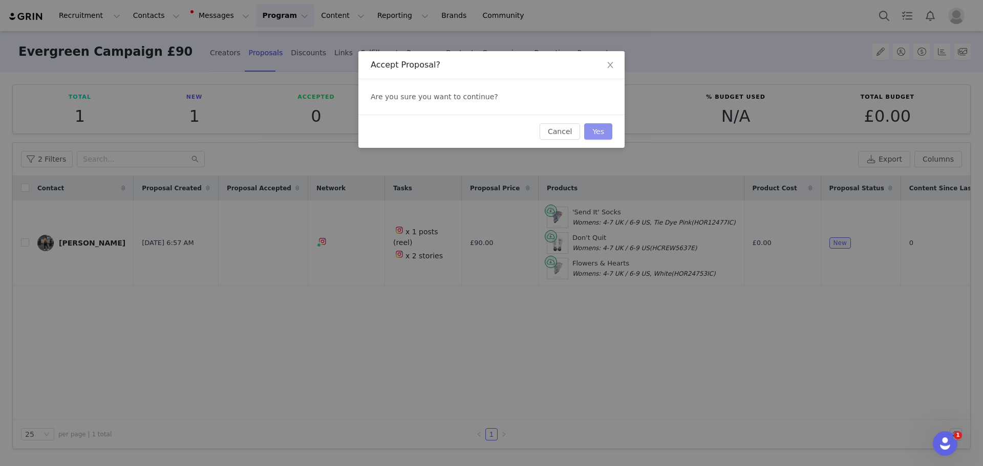
click at [602, 133] on button "Yes" at bounding box center [598, 131] width 28 height 16
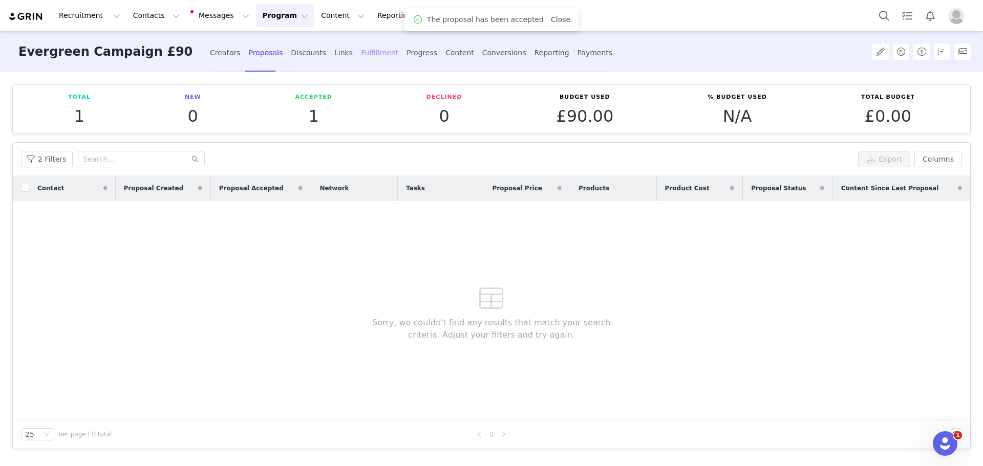
click at [368, 52] on div "Fulfillment" at bounding box center [379, 52] width 37 height 27
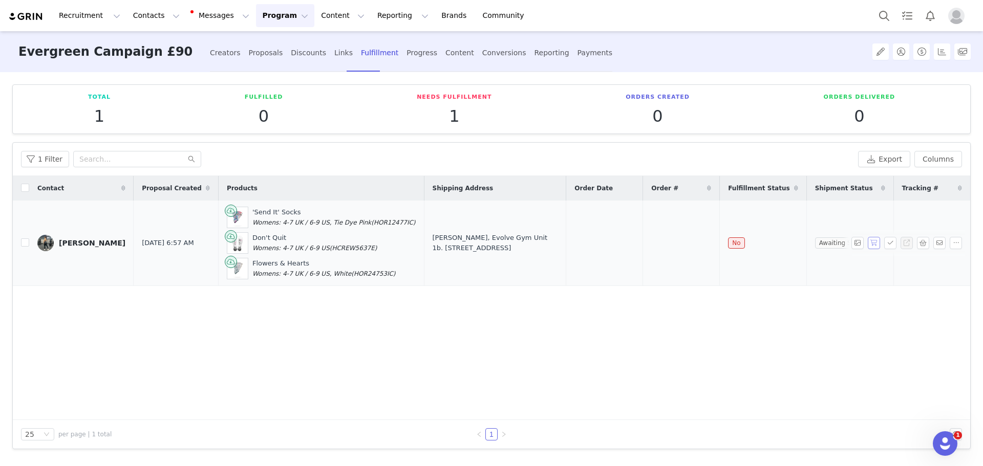
click at [871, 242] on button "button" at bounding box center [874, 243] width 12 height 12
click at [267, 21] on button "Program Program" at bounding box center [285, 15] width 58 height 23
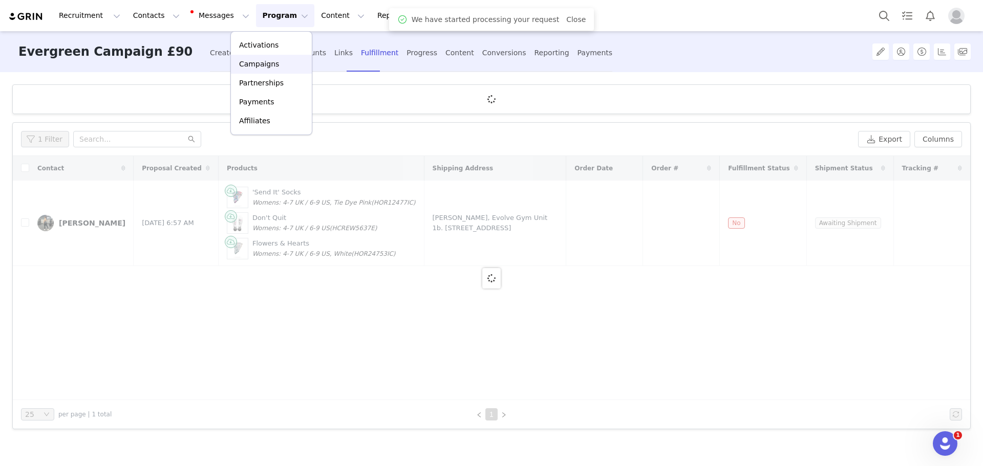
drag, startPoint x: 276, startPoint y: 64, endPoint x: 284, endPoint y: 65, distance: 7.7
click at [276, 64] on div "Campaigns" at bounding box center [271, 64] width 69 height 11
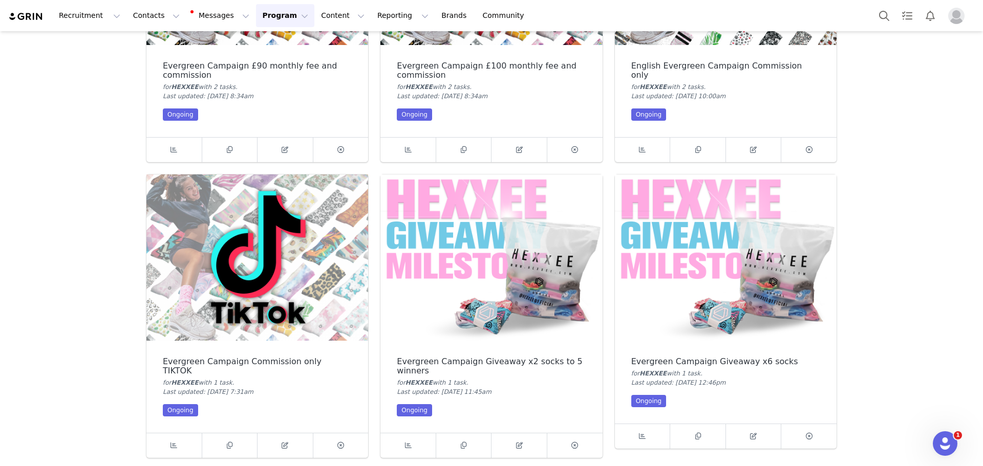
scroll to position [1090, 0]
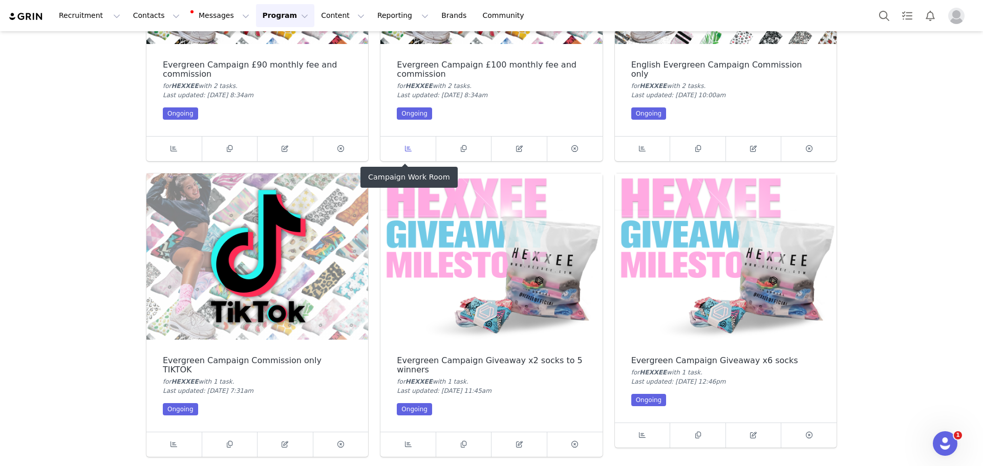
click at [422, 151] on link at bounding box center [408, 149] width 56 height 25
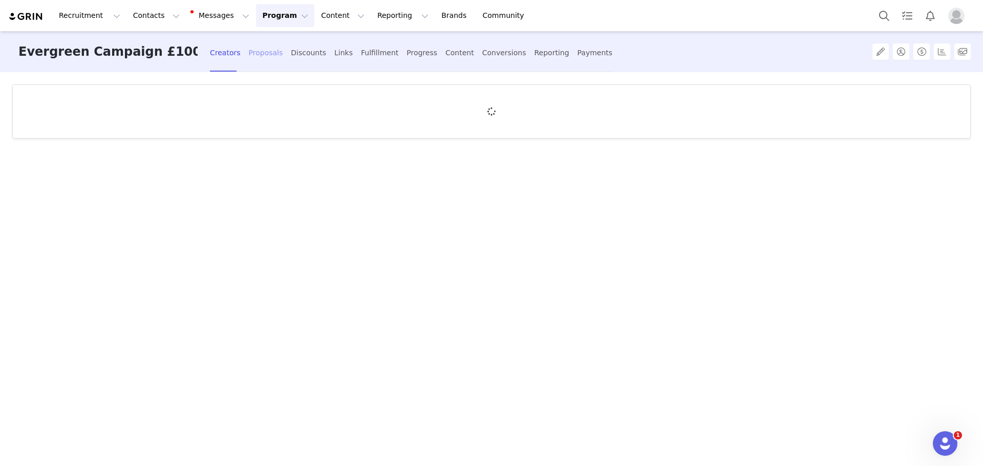
click at [249, 47] on div "Proposals" at bounding box center [266, 52] width 34 height 27
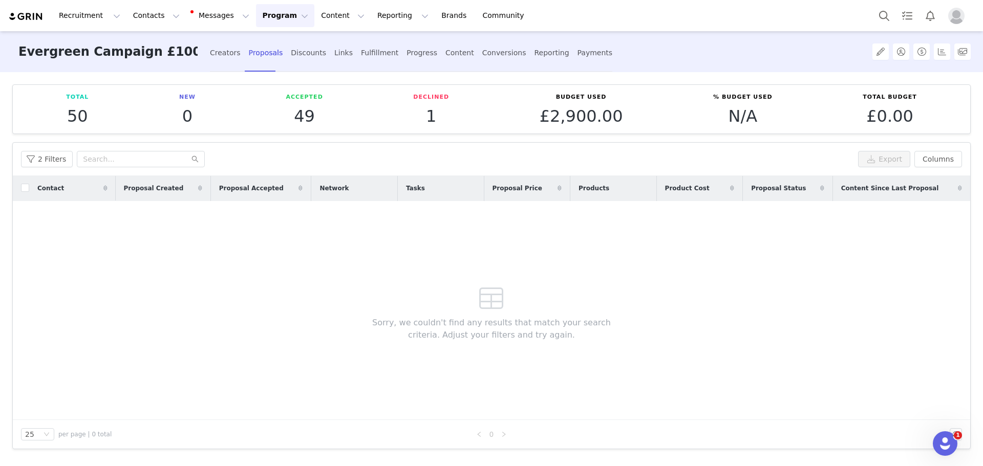
drag, startPoint x: 242, startPoint y: 16, endPoint x: 248, endPoint y: 25, distance: 11.4
click at [256, 16] on button "Program Program" at bounding box center [285, 15] width 58 height 23
click at [270, 60] on p "Campaigns" at bounding box center [259, 64] width 40 height 11
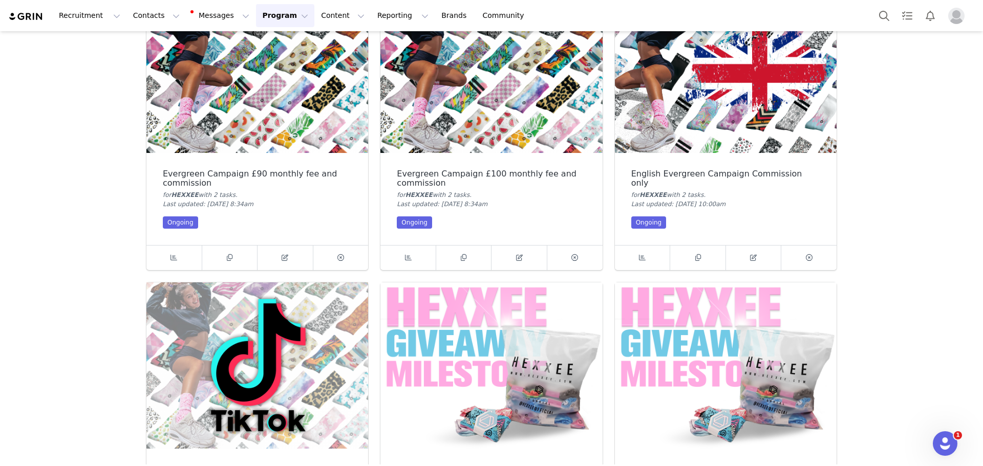
scroll to position [1075, 0]
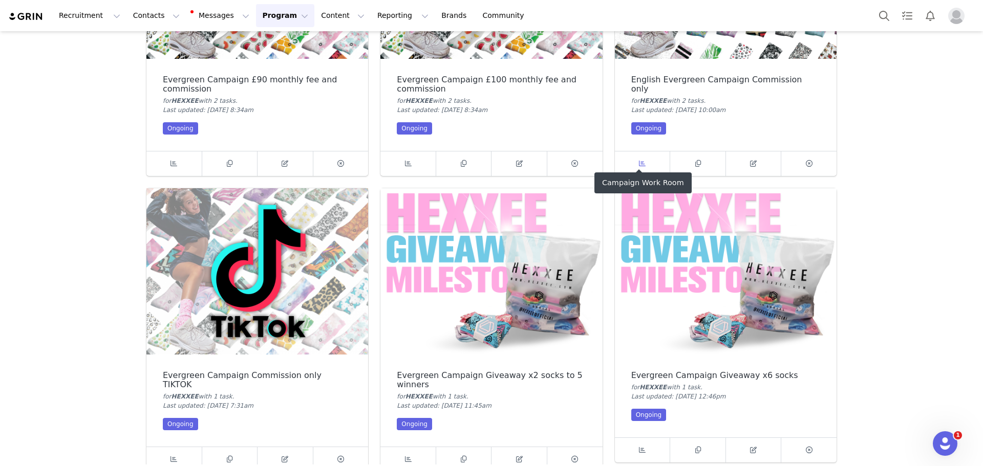
click at [636, 158] on span at bounding box center [642, 164] width 12 height 12
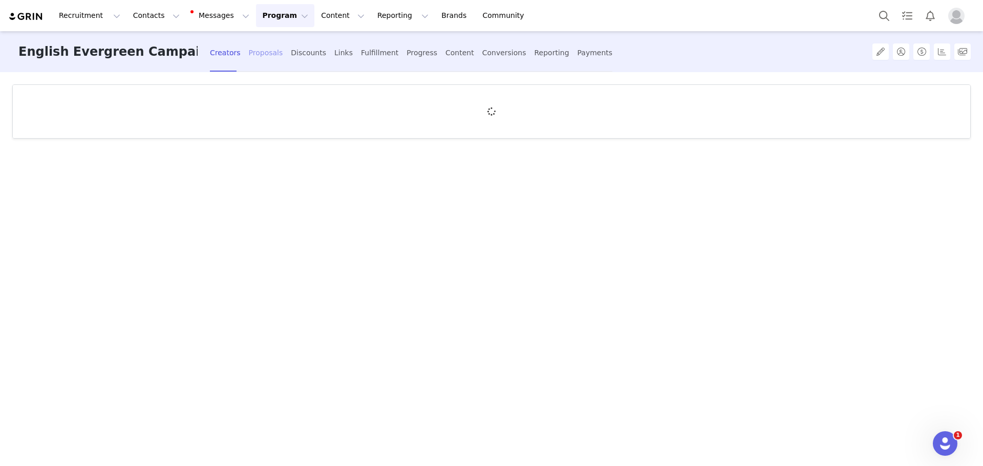
click at [272, 62] on div "Proposals" at bounding box center [266, 52] width 34 height 27
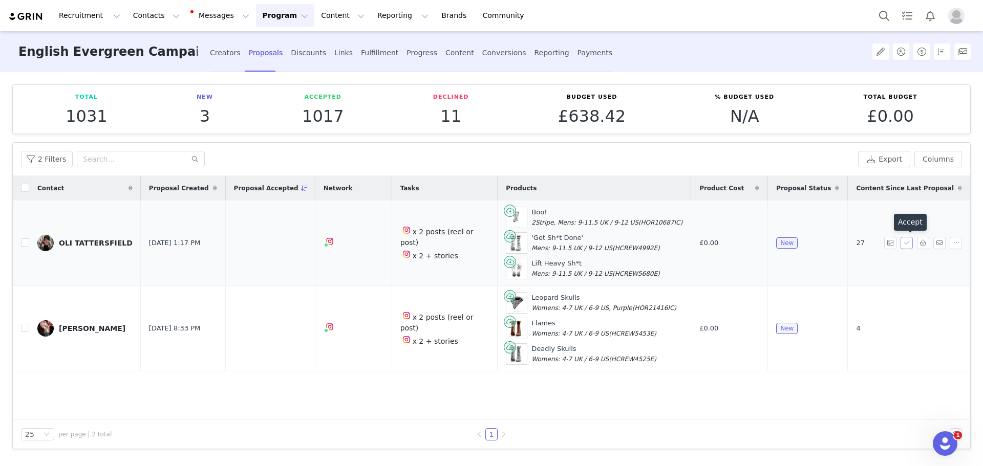
click at [902, 240] on button "button" at bounding box center [906, 243] width 12 height 12
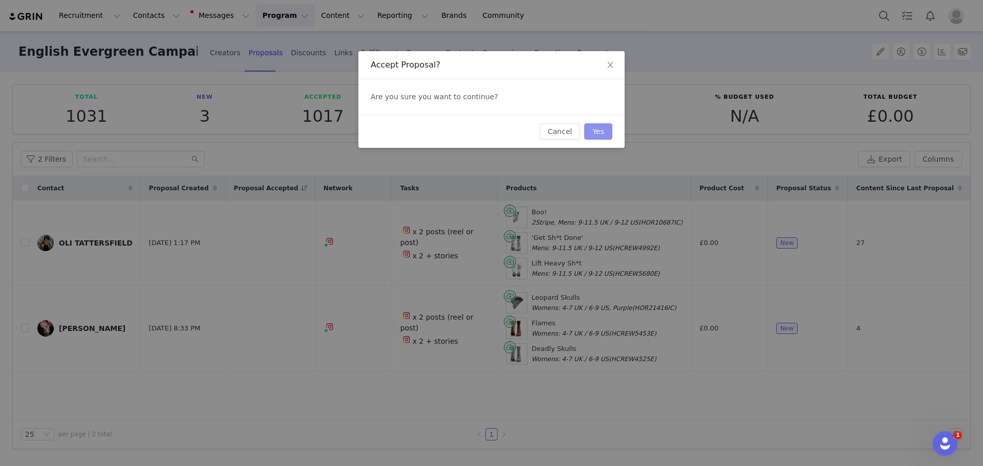
click at [609, 131] on button "Yes" at bounding box center [598, 131] width 28 height 16
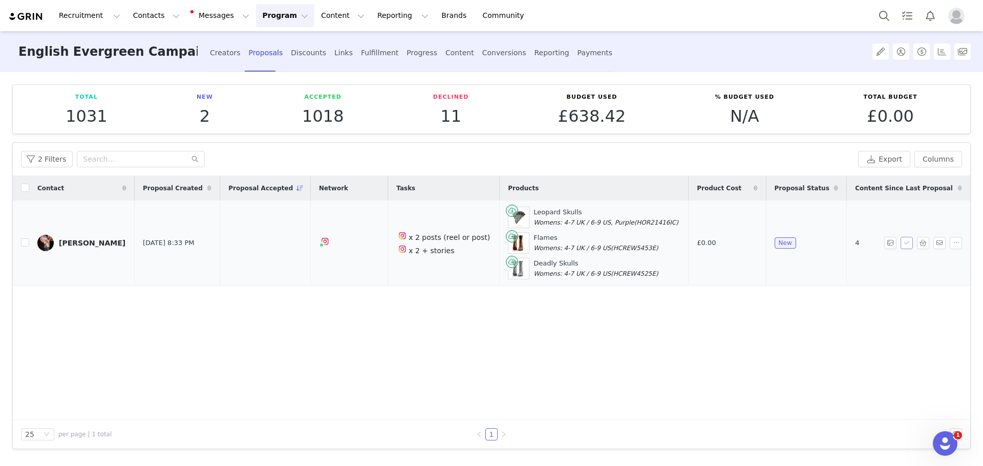
click at [908, 244] on button "button" at bounding box center [906, 243] width 12 height 12
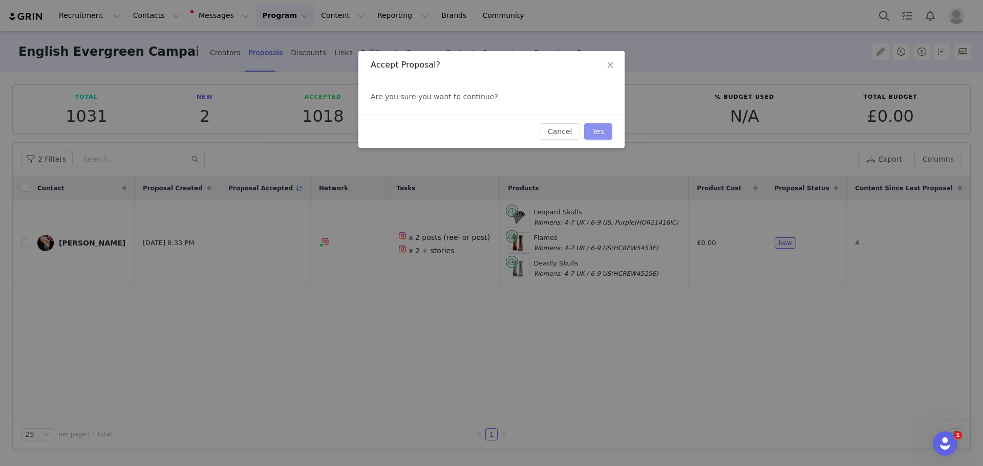
click at [607, 131] on button "Yes" at bounding box center [598, 131] width 28 height 16
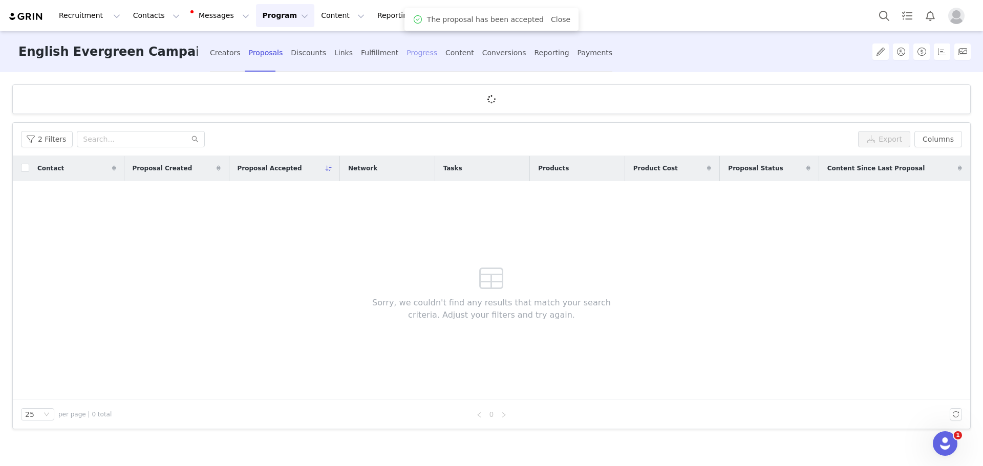
click at [406, 52] on div "Progress" at bounding box center [421, 52] width 31 height 27
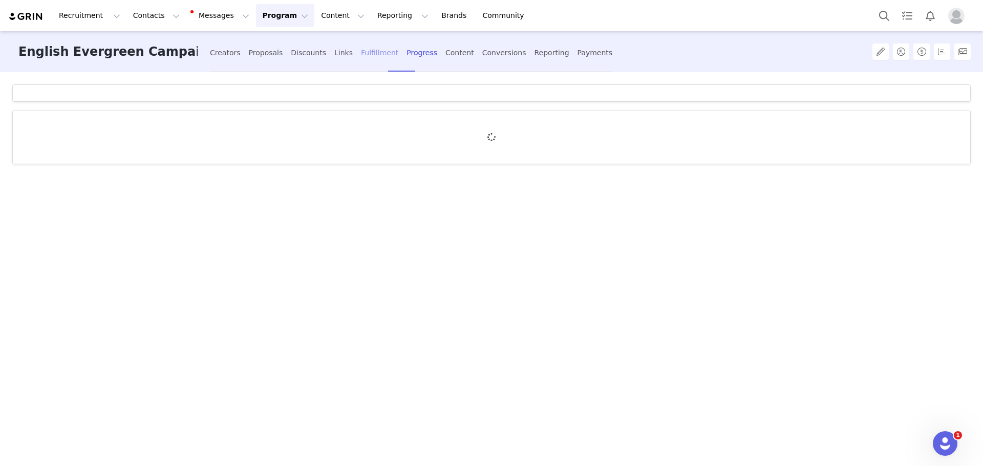
click at [373, 58] on div "Fulfillment" at bounding box center [379, 52] width 37 height 27
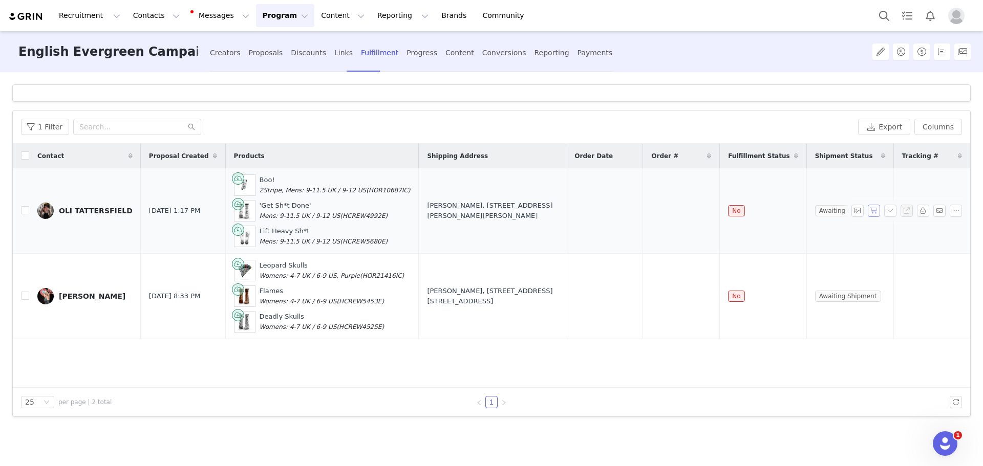
click at [869, 211] on button "button" at bounding box center [874, 211] width 12 height 12
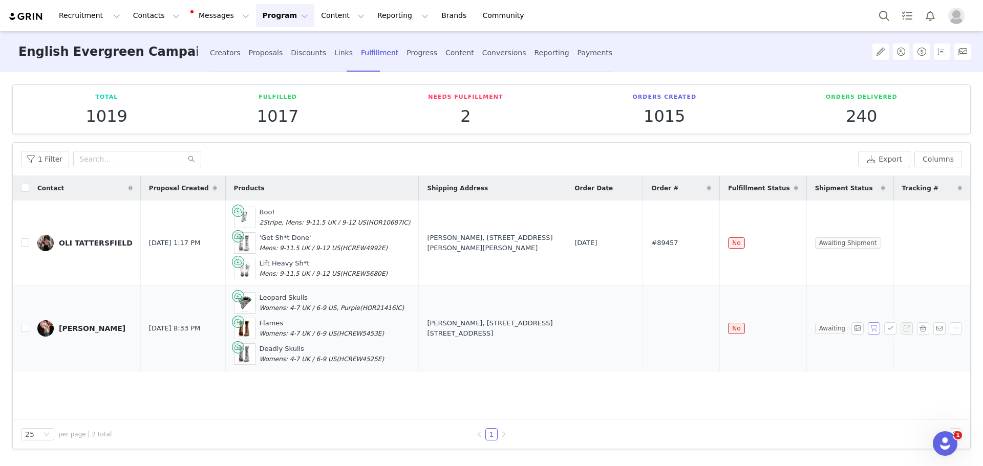
click at [875, 330] on button "button" at bounding box center [874, 328] width 12 height 12
click at [279, 19] on button "Program Program" at bounding box center [285, 15] width 58 height 23
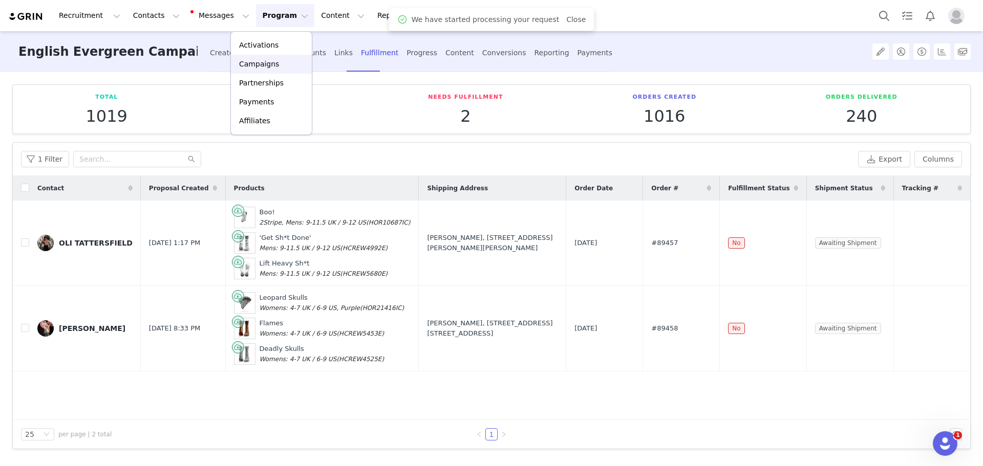
click at [292, 63] on div "Campaigns" at bounding box center [271, 64] width 69 height 11
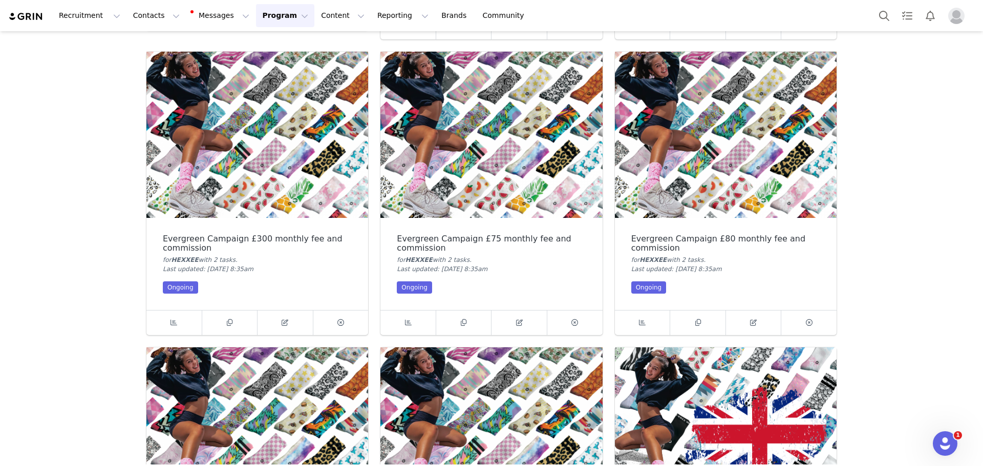
scroll to position [476, 0]
